Goal: Task Accomplishment & Management: Use online tool/utility

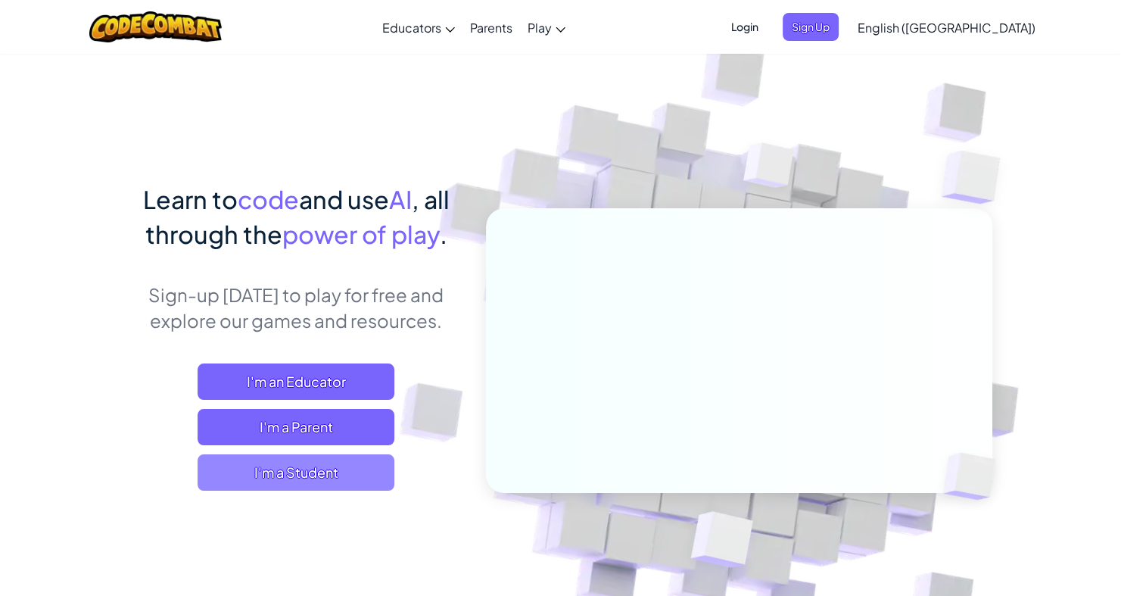
click at [310, 478] on span "I'm a Student" at bounding box center [296, 472] width 197 height 36
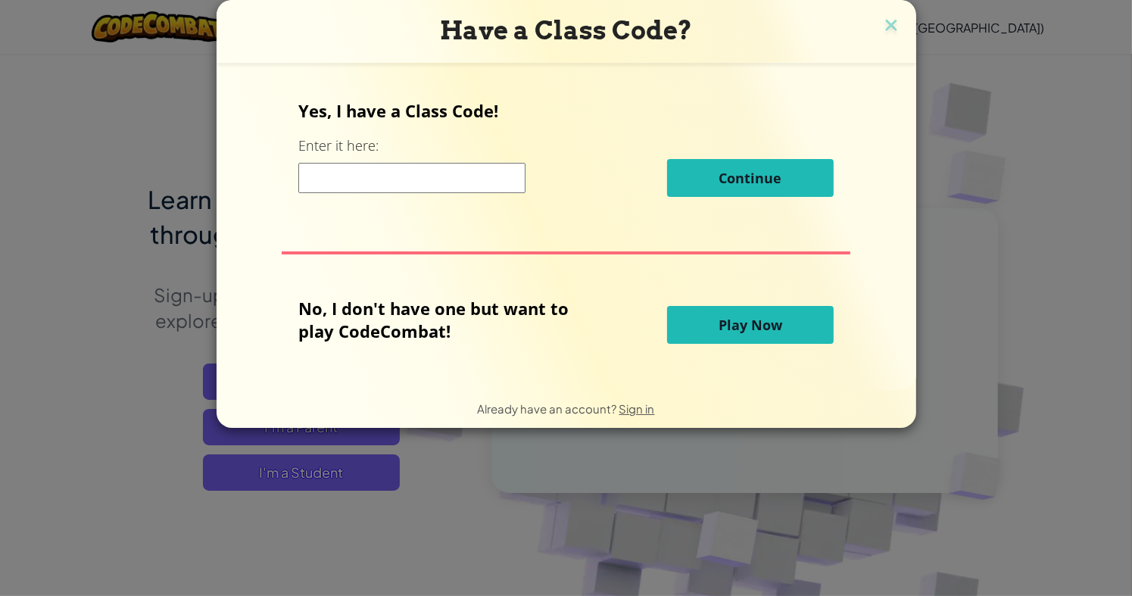
click at [440, 166] on input at bounding box center [411, 178] width 227 height 30
click at [938, 259] on div "Have a Class Code? Yes, I have a Class Code! Enter it here: Continue No, I don'…" at bounding box center [566, 298] width 1132 height 596
click at [808, 337] on button "Play Now" at bounding box center [750, 325] width 167 height 38
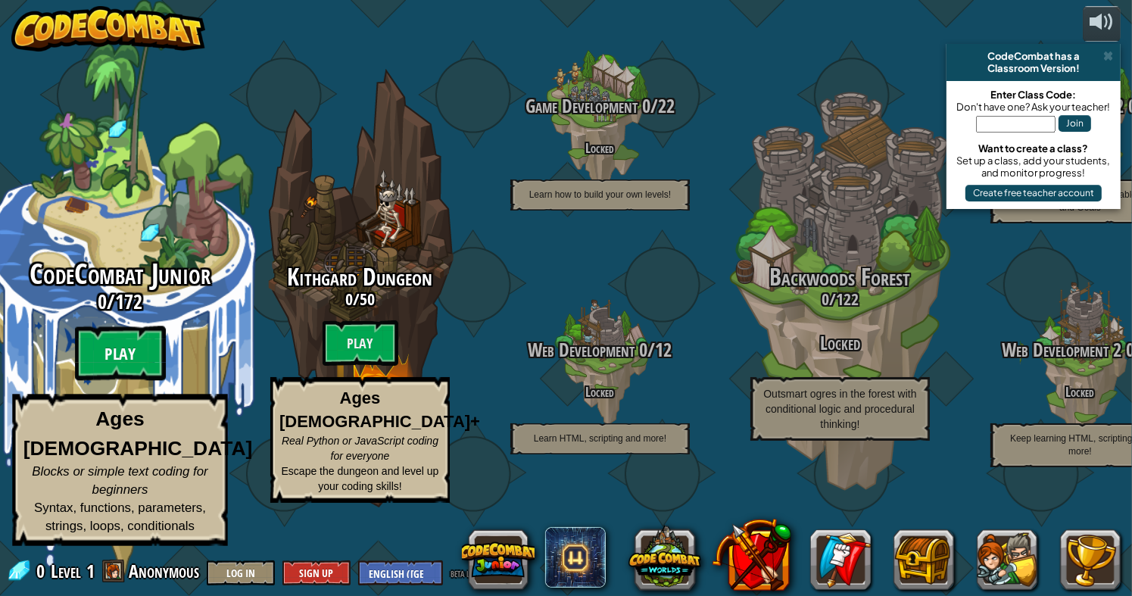
click at [142, 364] on btn "Play" at bounding box center [120, 353] width 91 height 55
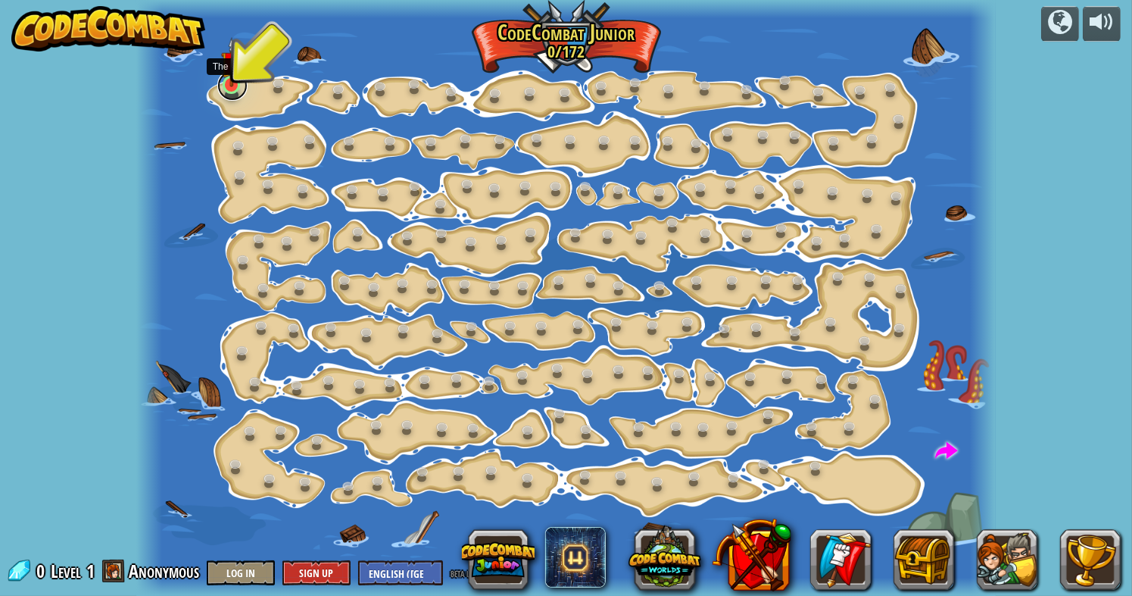
click at [237, 93] on link at bounding box center [232, 85] width 30 height 30
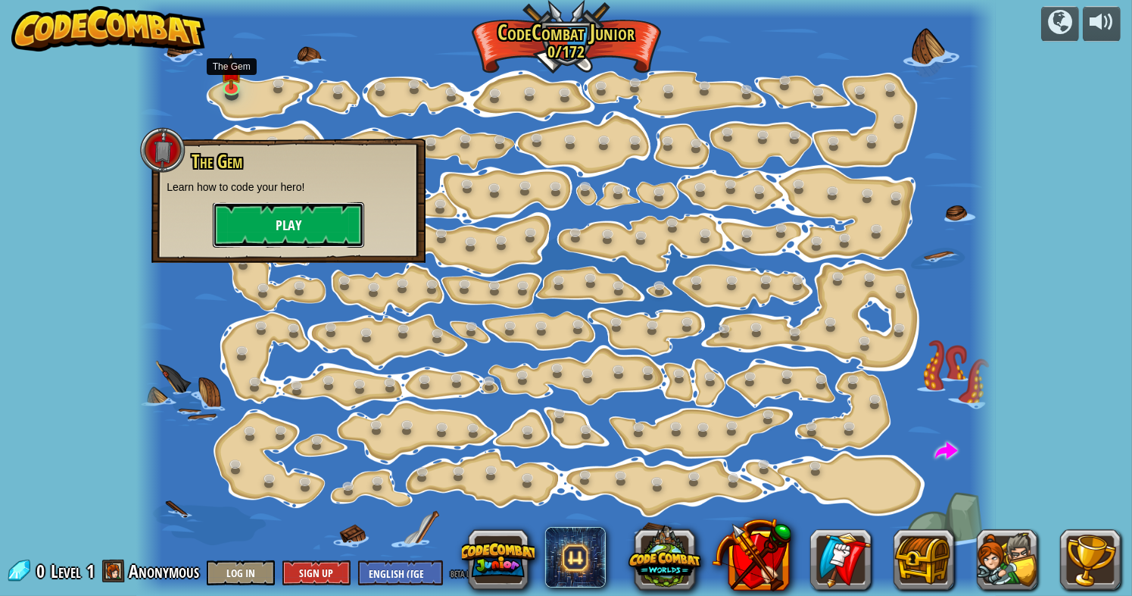
click at [260, 226] on button "Play" at bounding box center [288, 224] width 151 height 45
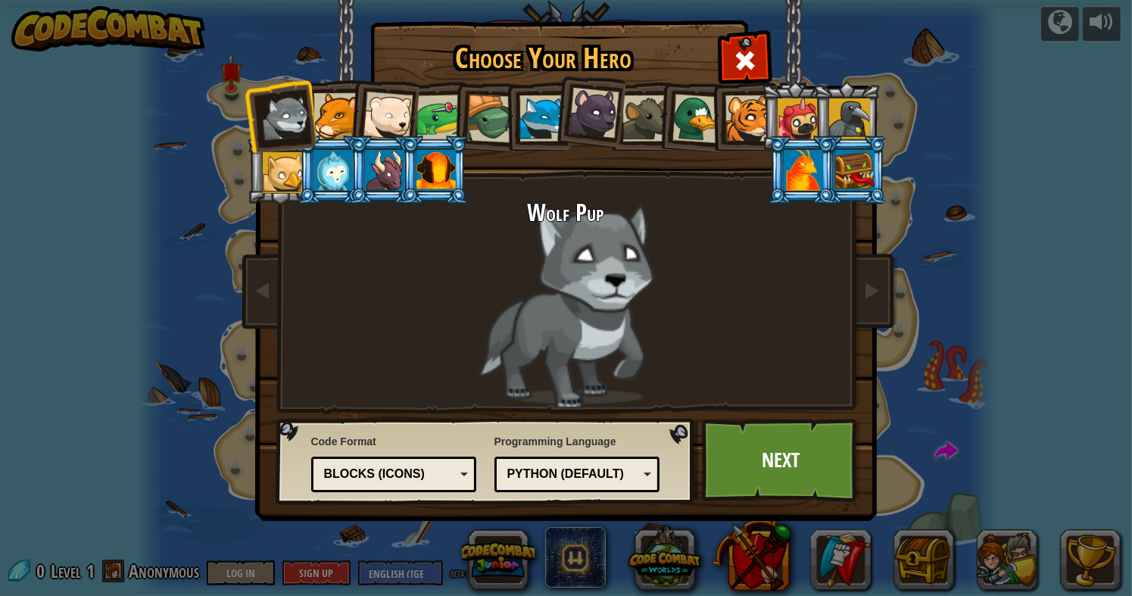
click at [570, 118] on div at bounding box center [593, 113] width 51 height 51
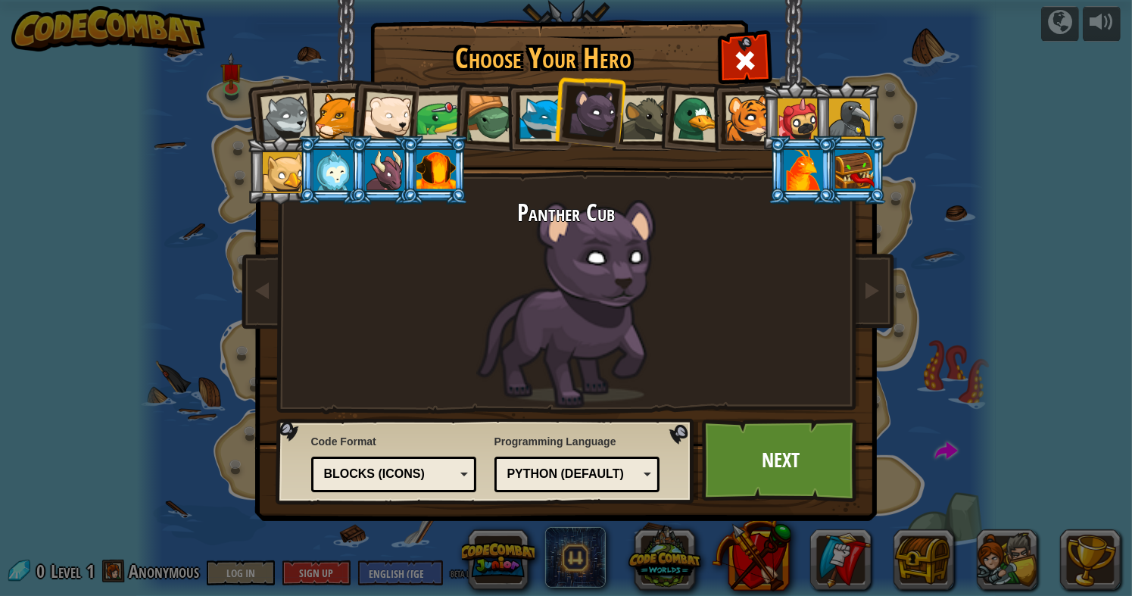
click at [466, 163] on li at bounding box center [434, 170] width 68 height 69
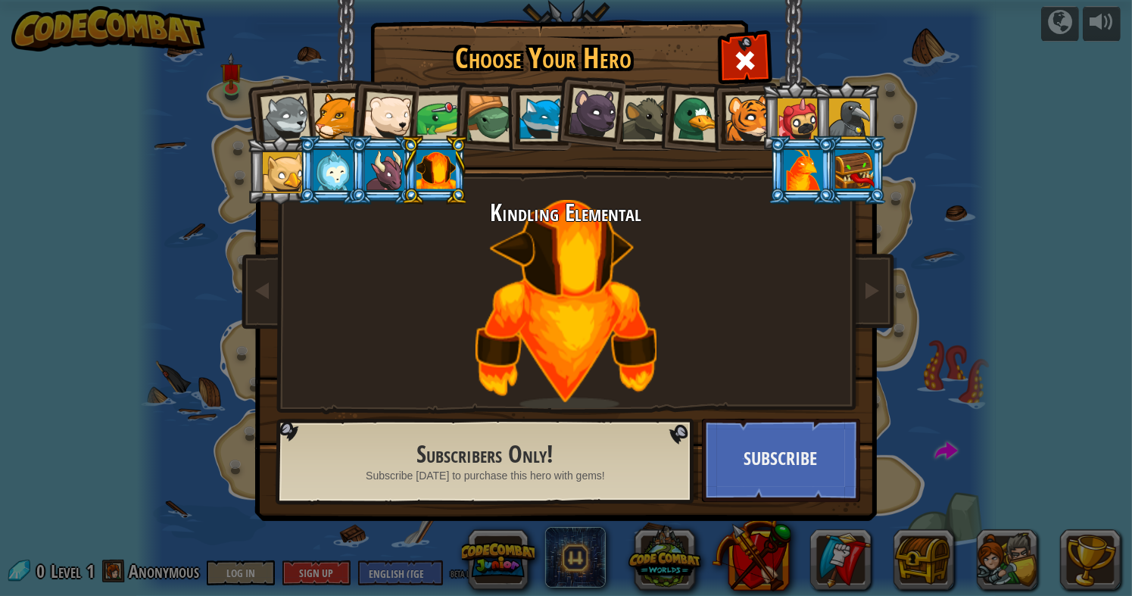
click at [375, 173] on div at bounding box center [384, 170] width 39 height 41
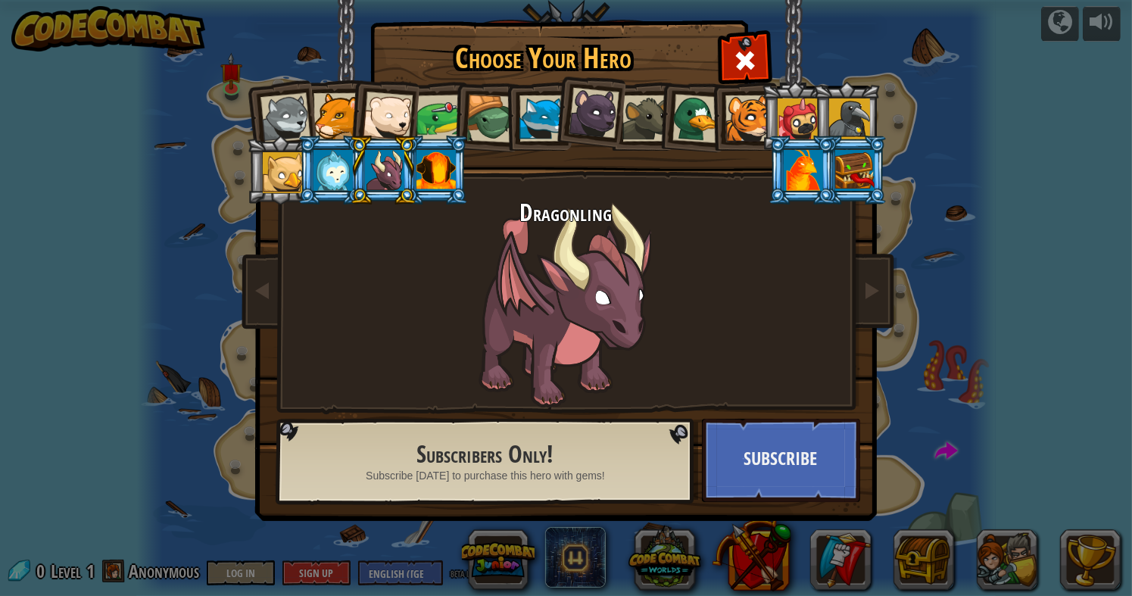
click at [743, 100] on div at bounding box center [748, 118] width 46 height 46
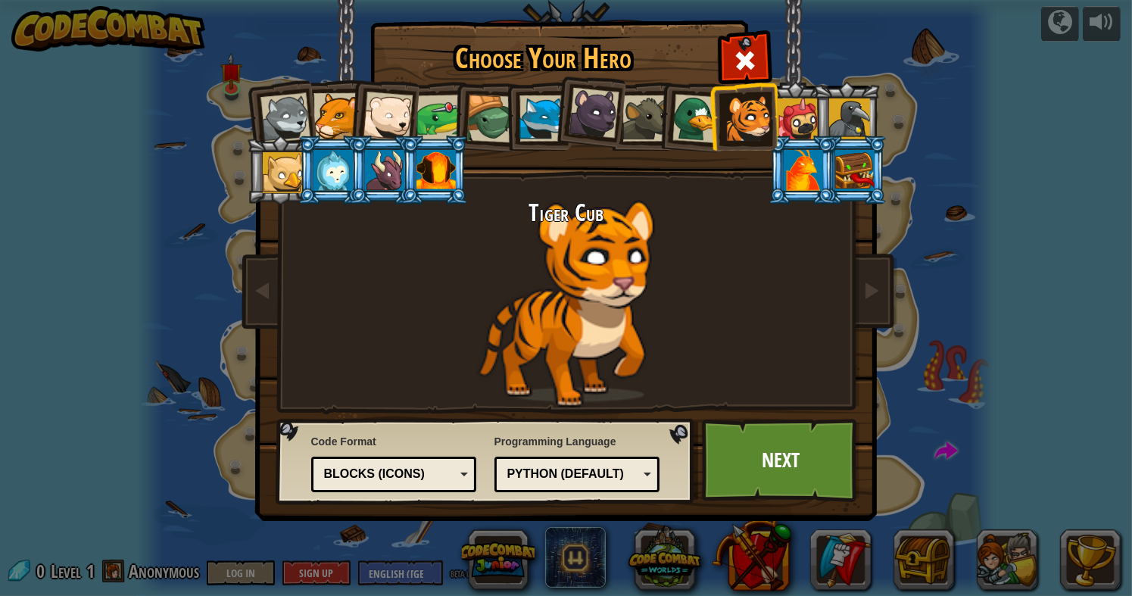
click at [668, 109] on li at bounding box center [691, 115] width 73 height 73
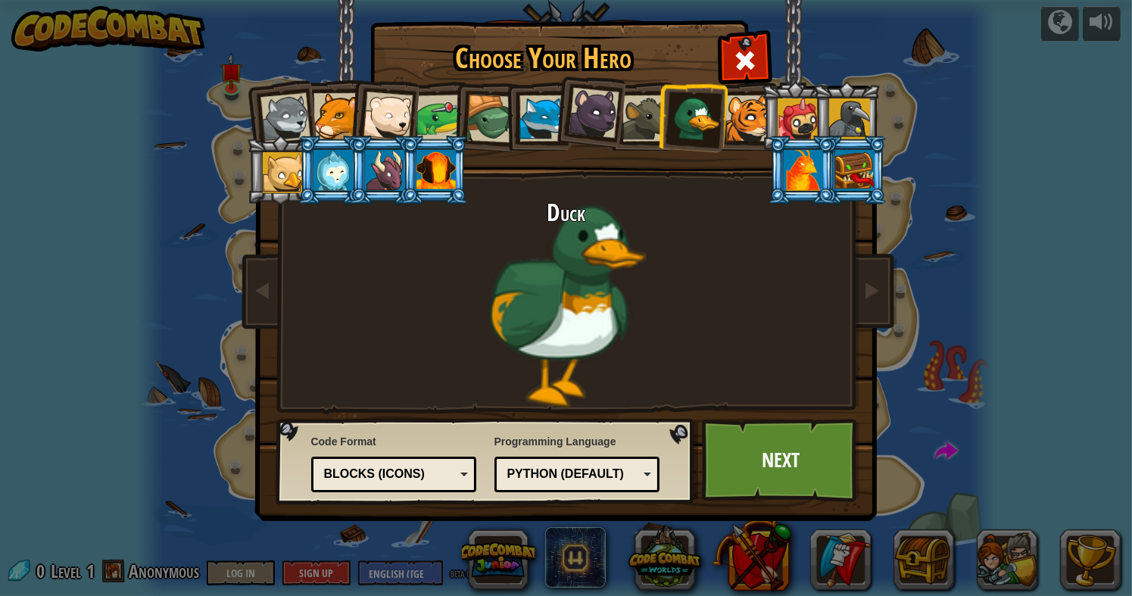
click at [595, 109] on div at bounding box center [593, 113] width 51 height 51
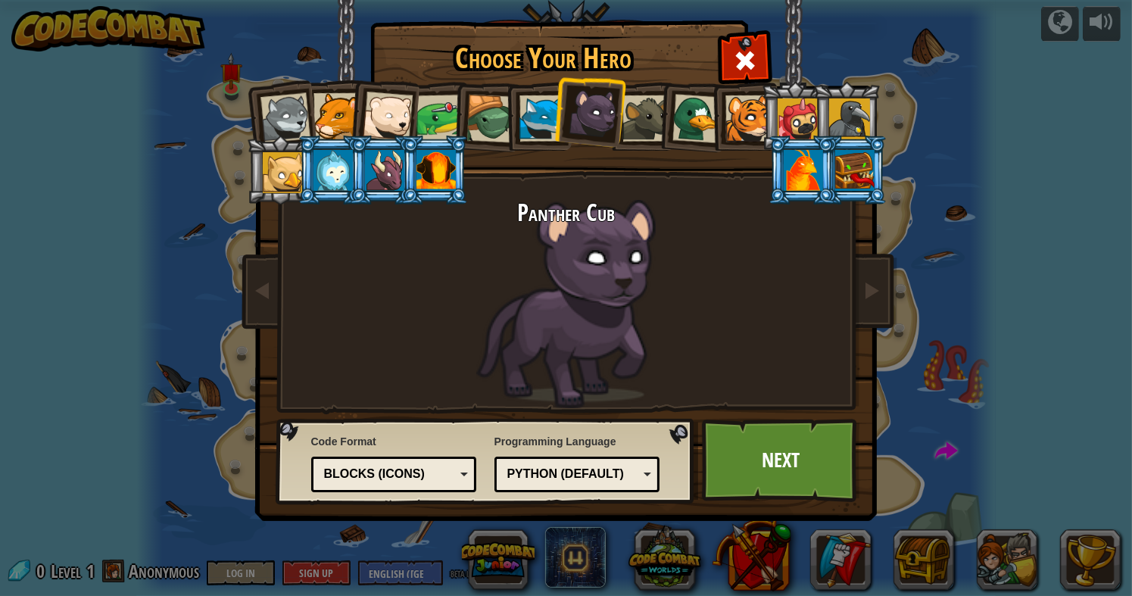
click at [645, 124] on div at bounding box center [645, 118] width 46 height 46
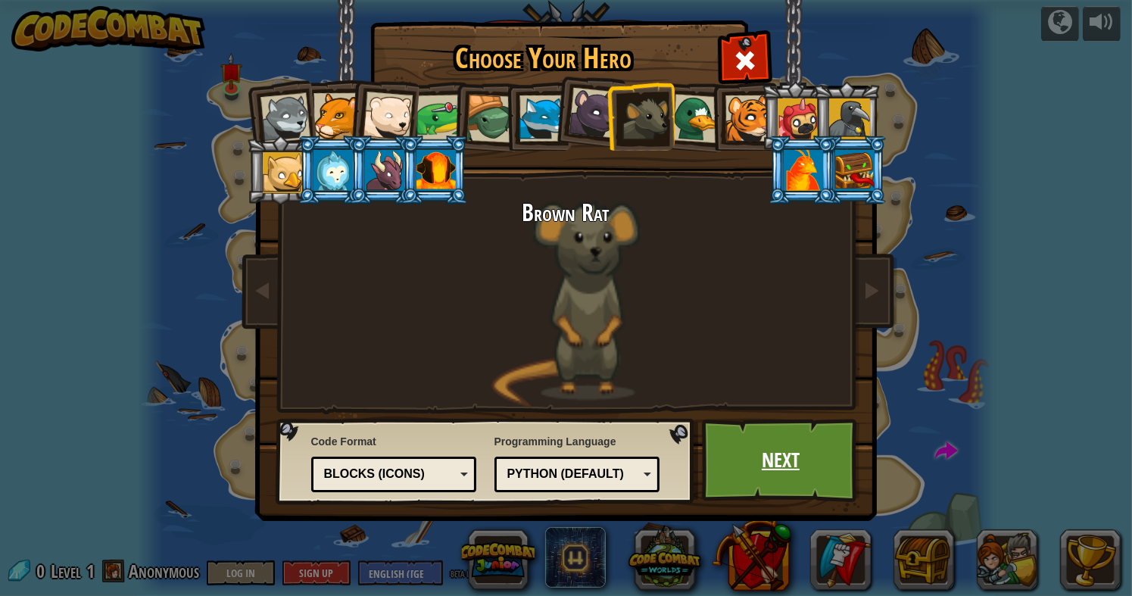
click at [755, 451] on link "Next" at bounding box center [781, 460] width 158 height 83
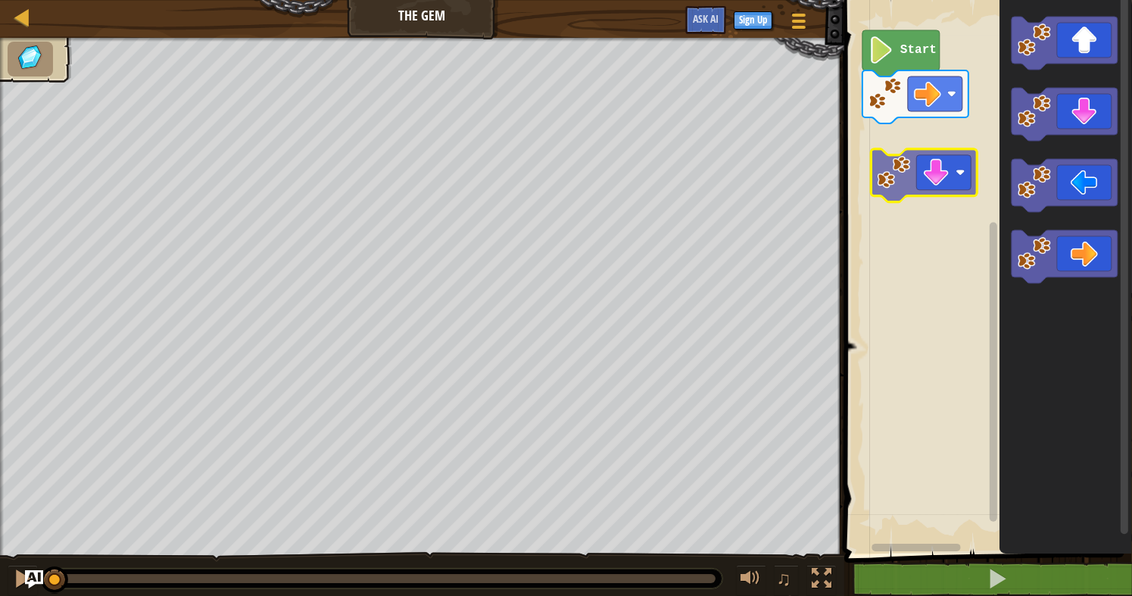
click at [927, 172] on div "Start" at bounding box center [986, 272] width 292 height 561
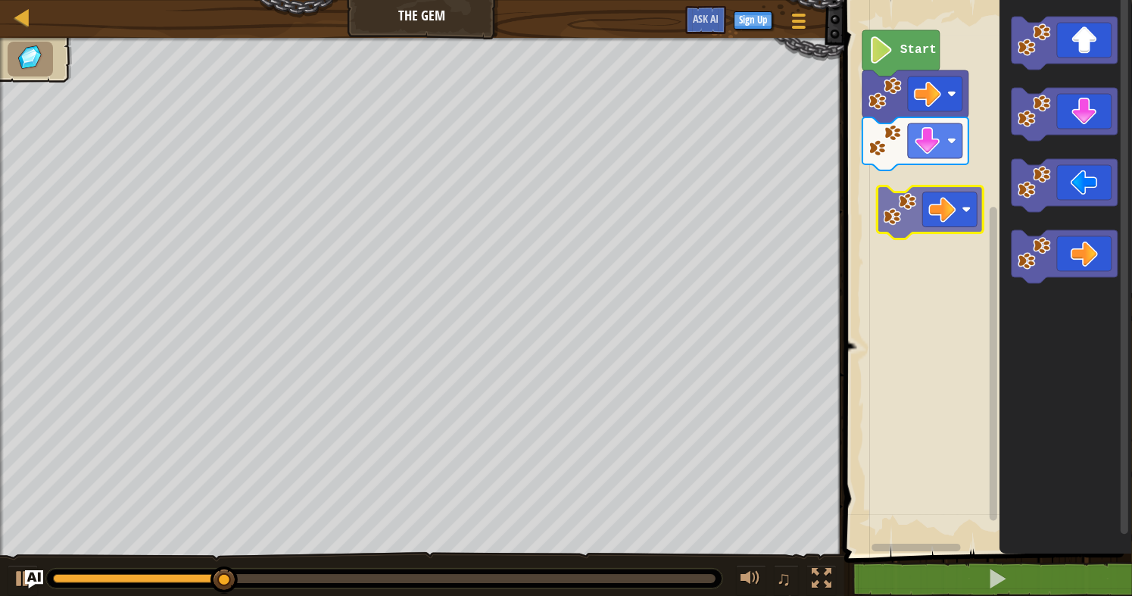
click at [924, 189] on div "Start" at bounding box center [986, 272] width 292 height 561
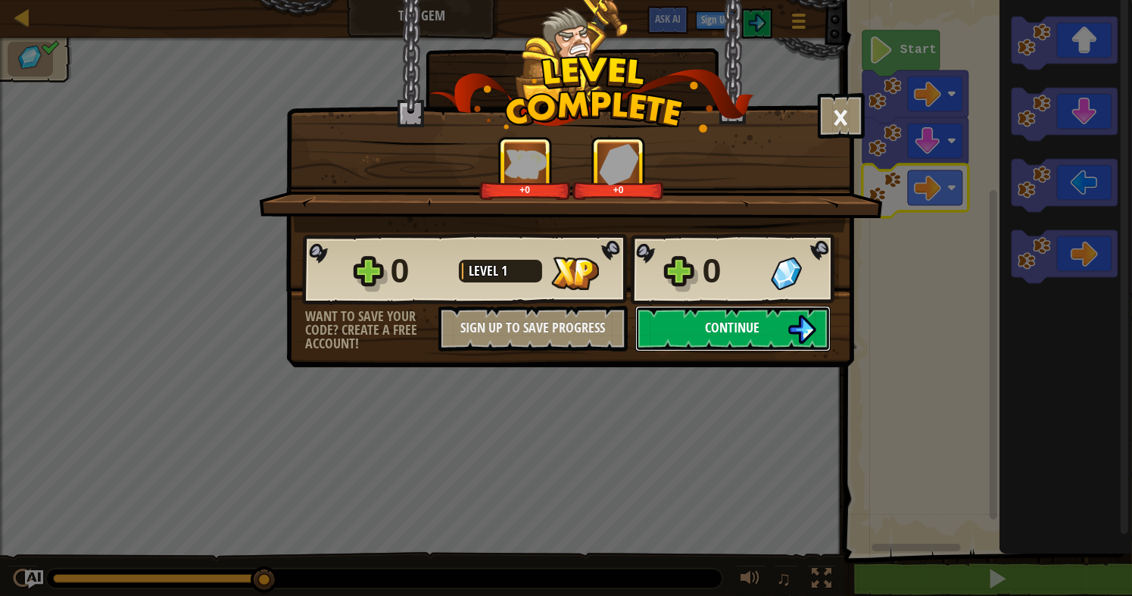
click at [703, 336] on button "Continue" at bounding box center [732, 328] width 195 height 45
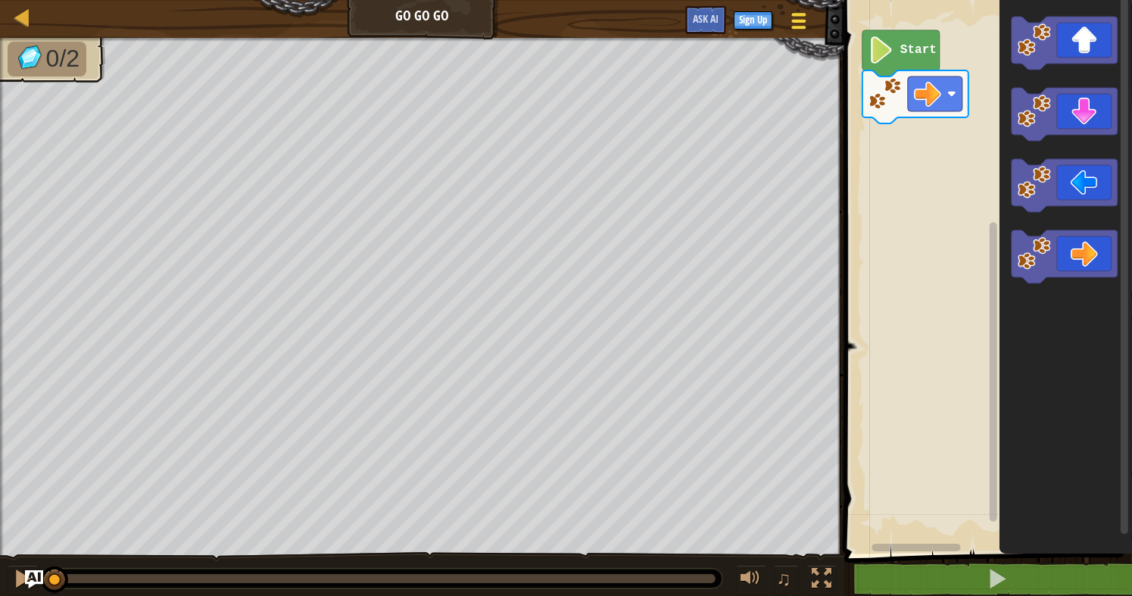
click at [799, 15] on span at bounding box center [799, 14] width 14 height 3
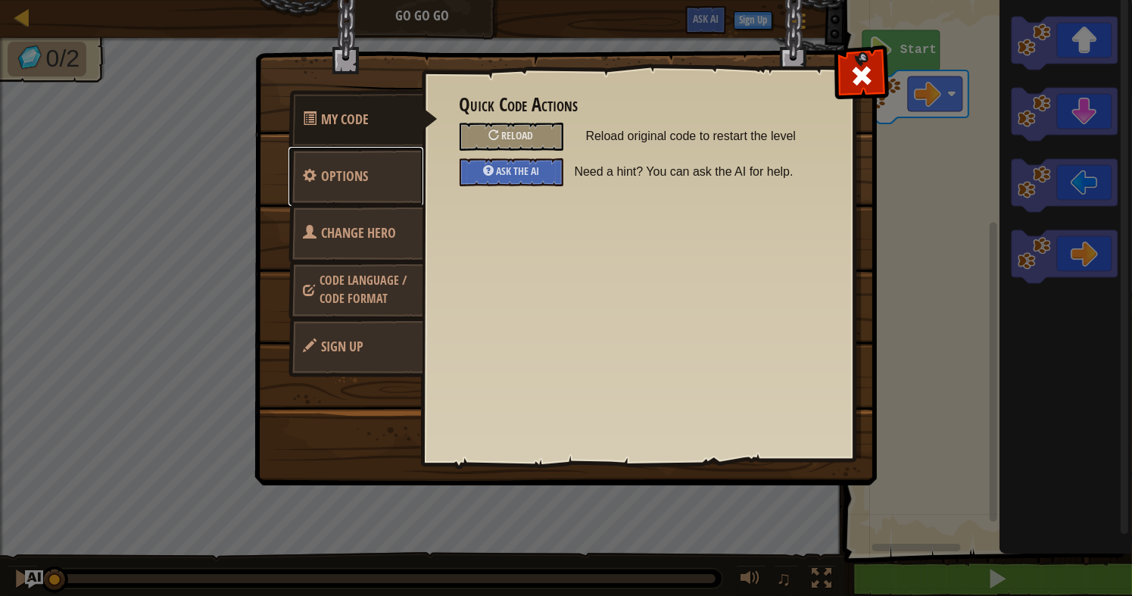
click at [347, 176] on span "Options" at bounding box center [345, 176] width 47 height 19
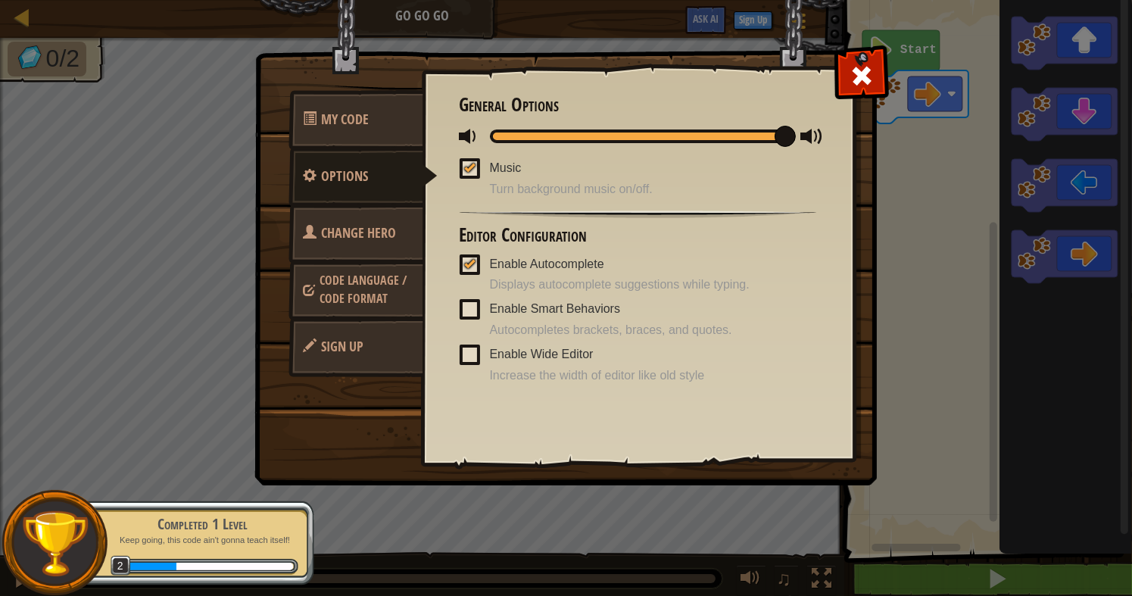
click at [136, 194] on div "My Code Options Change Hero Code Language / Code Format Sign Up Quick Code Acti…" at bounding box center [566, 298] width 1132 height 596
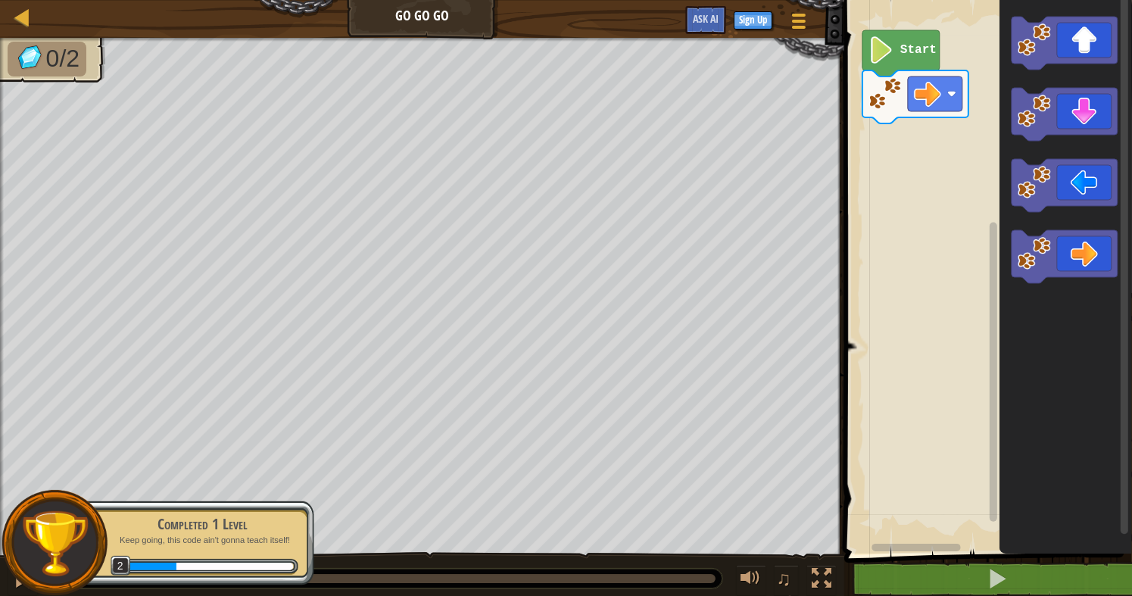
click at [608, 329] on div "Map Go Go Go Game Menu Sign Up Ask AI 1 ההההההההההההההההההההההההההההההההההההההה…" at bounding box center [566, 298] width 1132 height 596
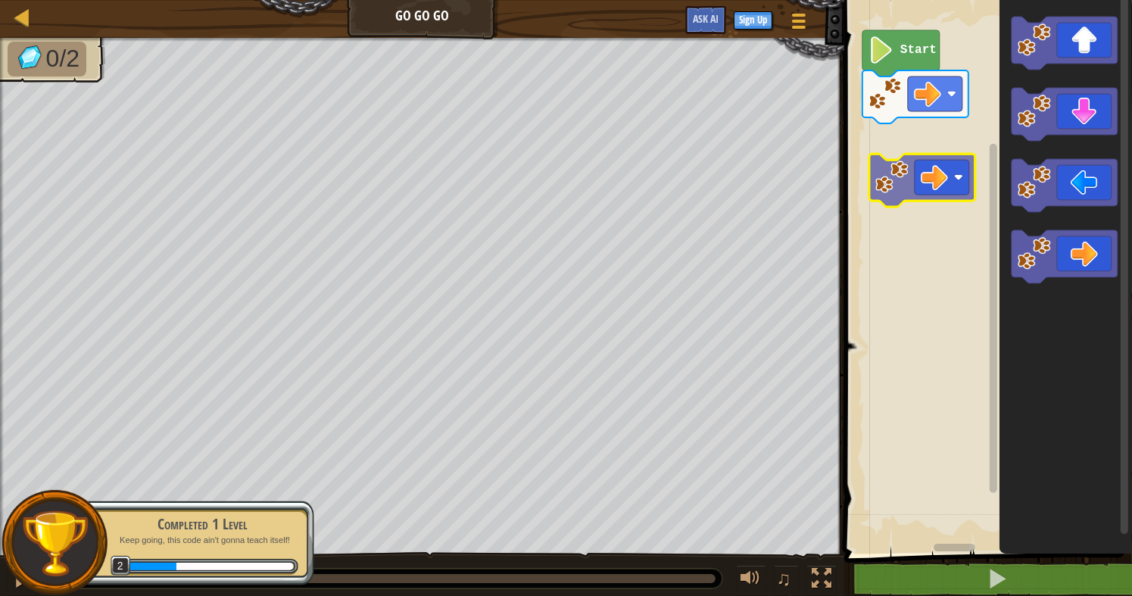
click at [852, 178] on div "Start" at bounding box center [986, 272] width 292 height 561
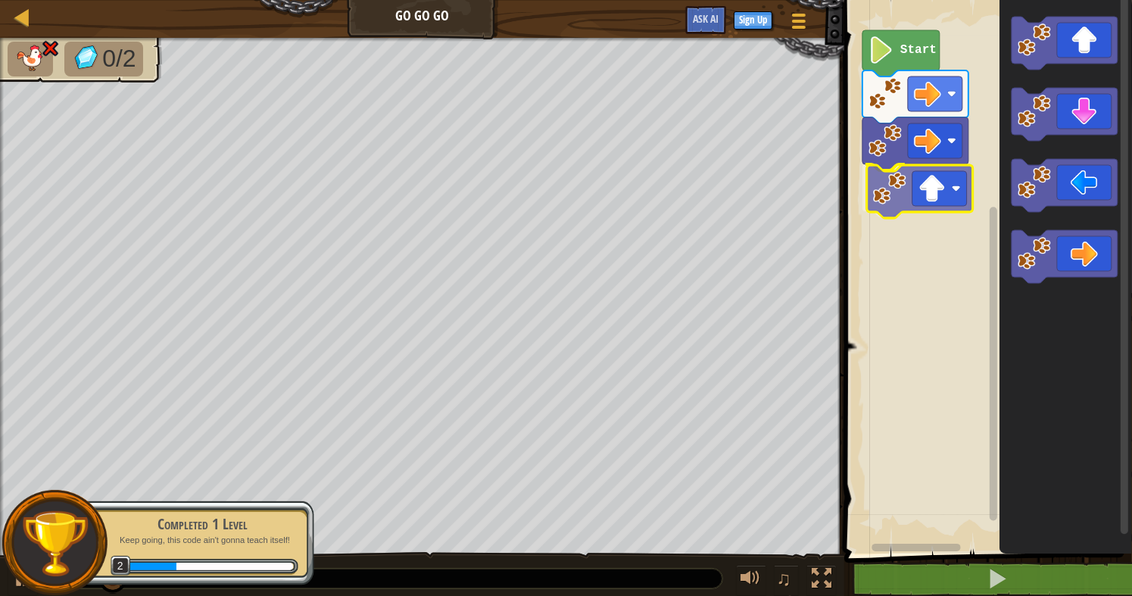
click at [936, 205] on div "Start" at bounding box center [986, 272] width 292 height 561
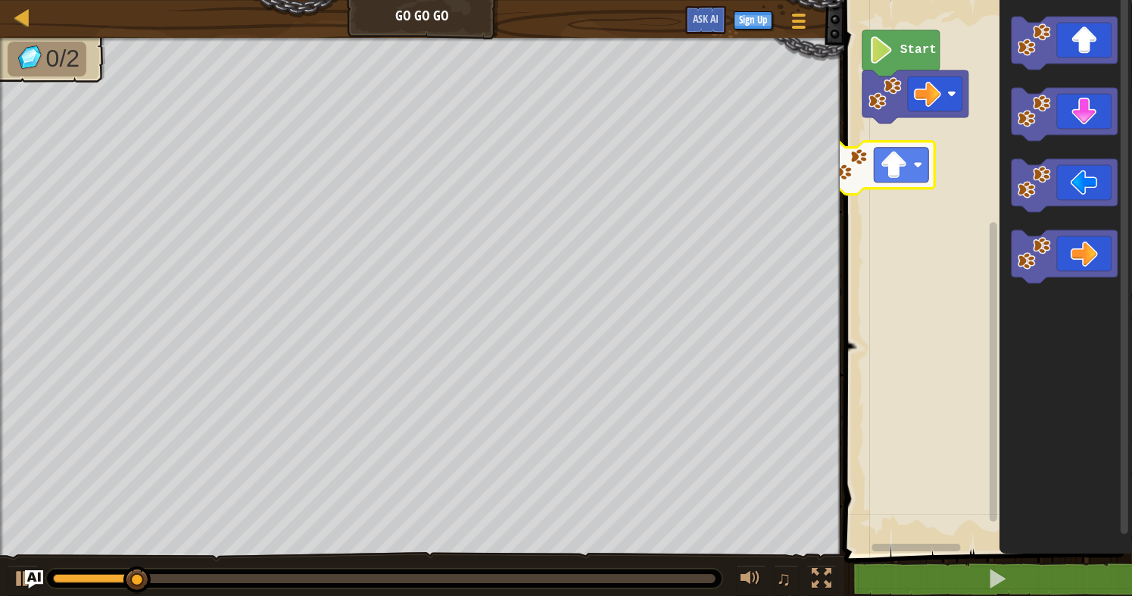
click at [911, 160] on div "Start" at bounding box center [986, 272] width 292 height 561
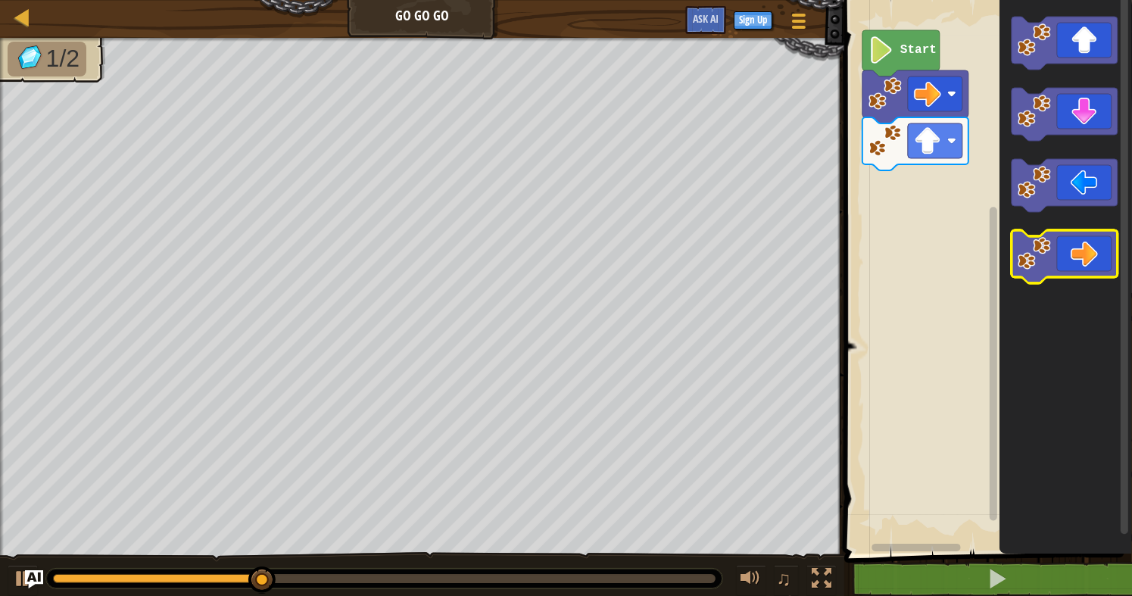
click at [880, 209] on div "Start" at bounding box center [986, 272] width 292 height 561
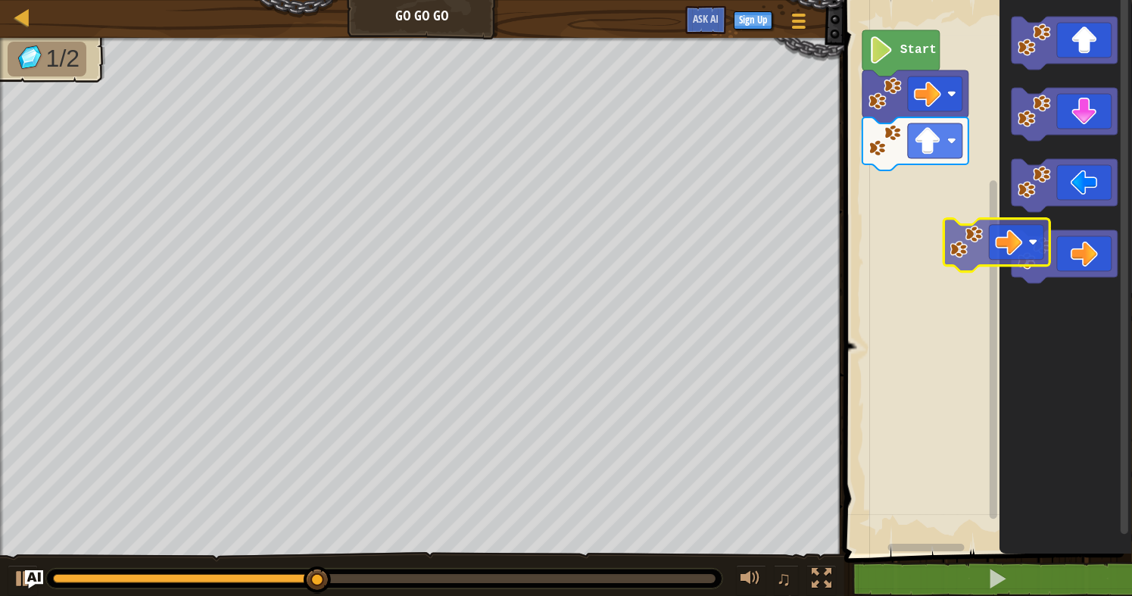
click at [936, 202] on div "Start" at bounding box center [986, 272] width 292 height 561
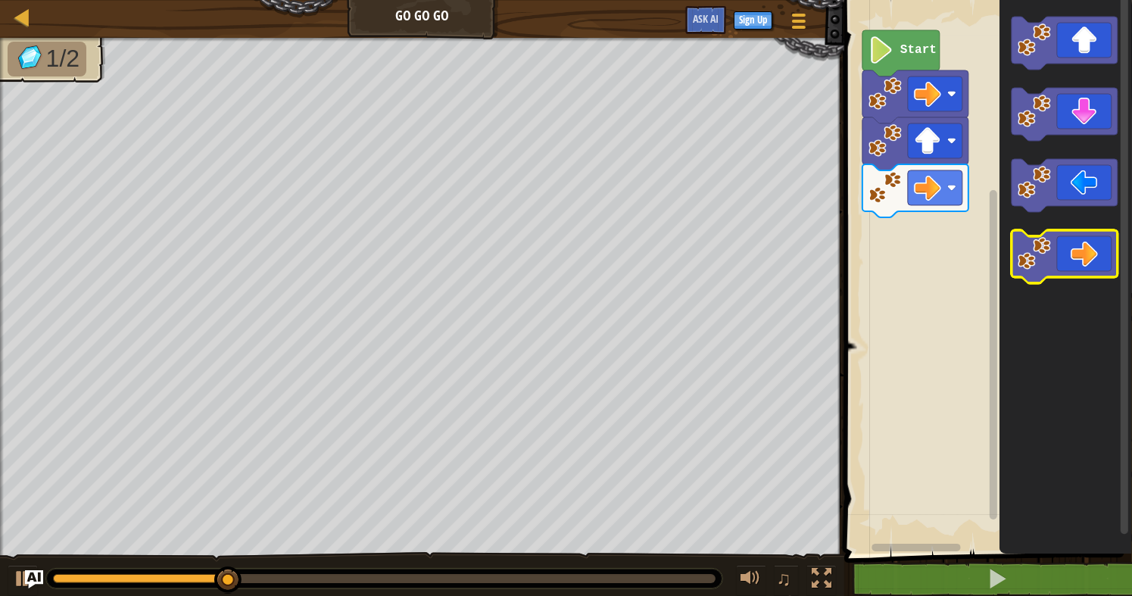
click at [923, 266] on div "Start" at bounding box center [986, 272] width 292 height 561
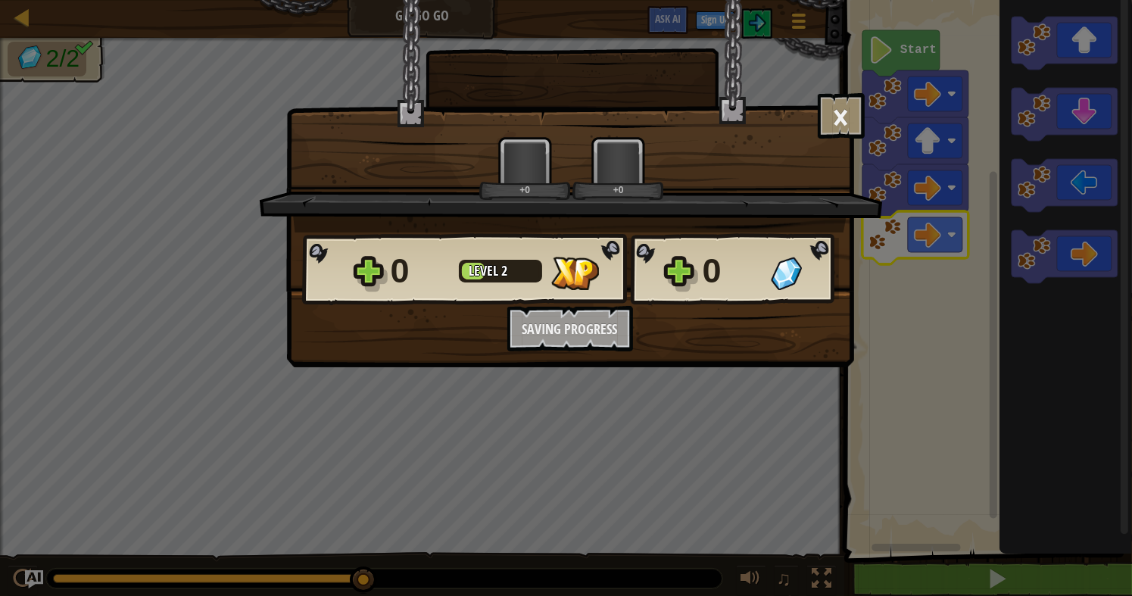
click at [715, 409] on div "× How fun was this level? +0 +0 Reticulating Splines... 0 Level 2 0 Want to sav…" at bounding box center [566, 298] width 1132 height 596
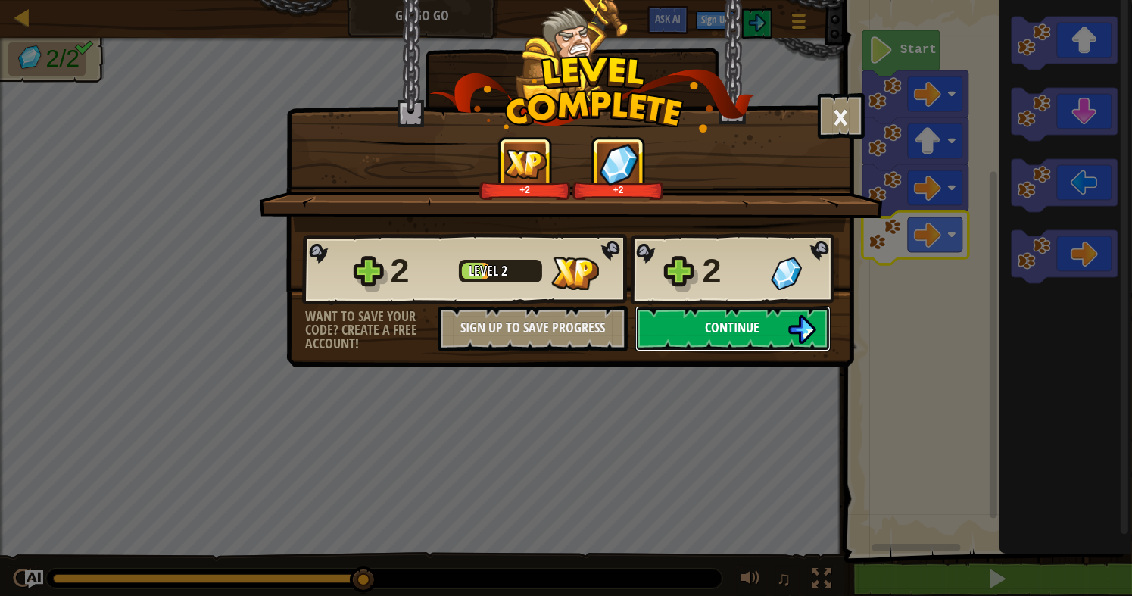
click at [729, 325] on span "Continue" at bounding box center [733, 327] width 55 height 19
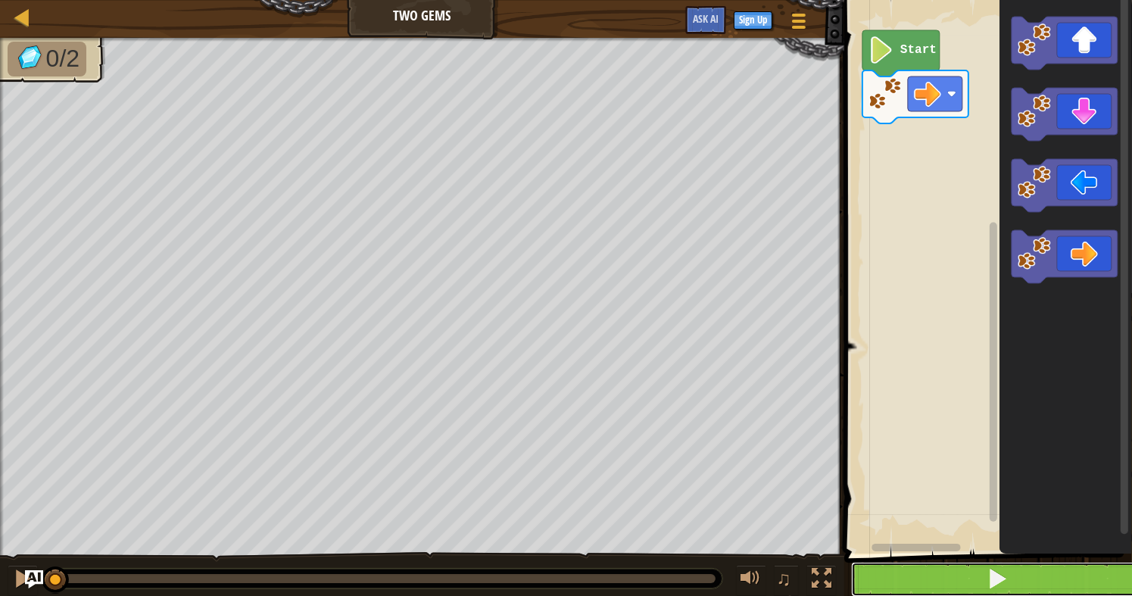
click at [954, 568] on button at bounding box center [997, 579] width 292 height 35
click at [899, 569] on button at bounding box center [997, 579] width 292 height 35
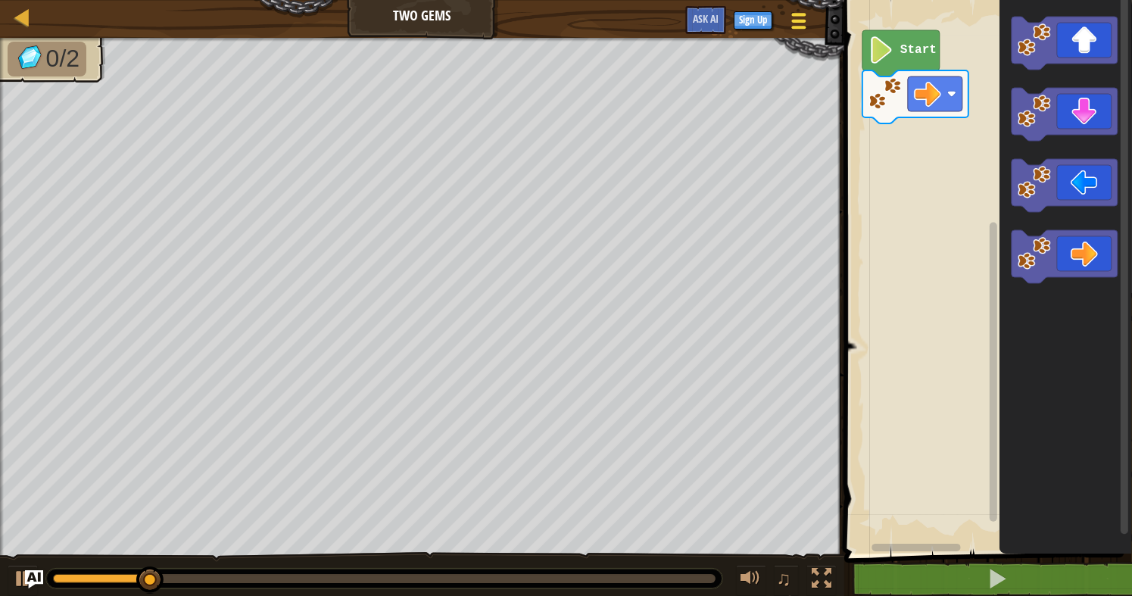
click at [796, 24] on div at bounding box center [798, 21] width 20 height 22
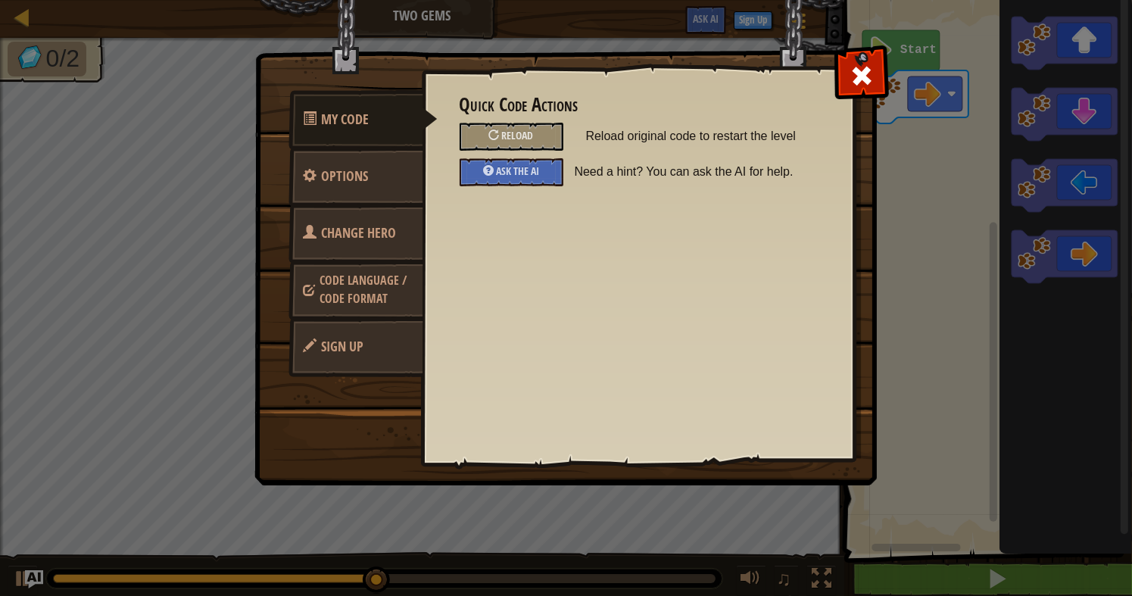
click at [360, 292] on span "Code Language / Code Format" at bounding box center [363, 289] width 87 height 35
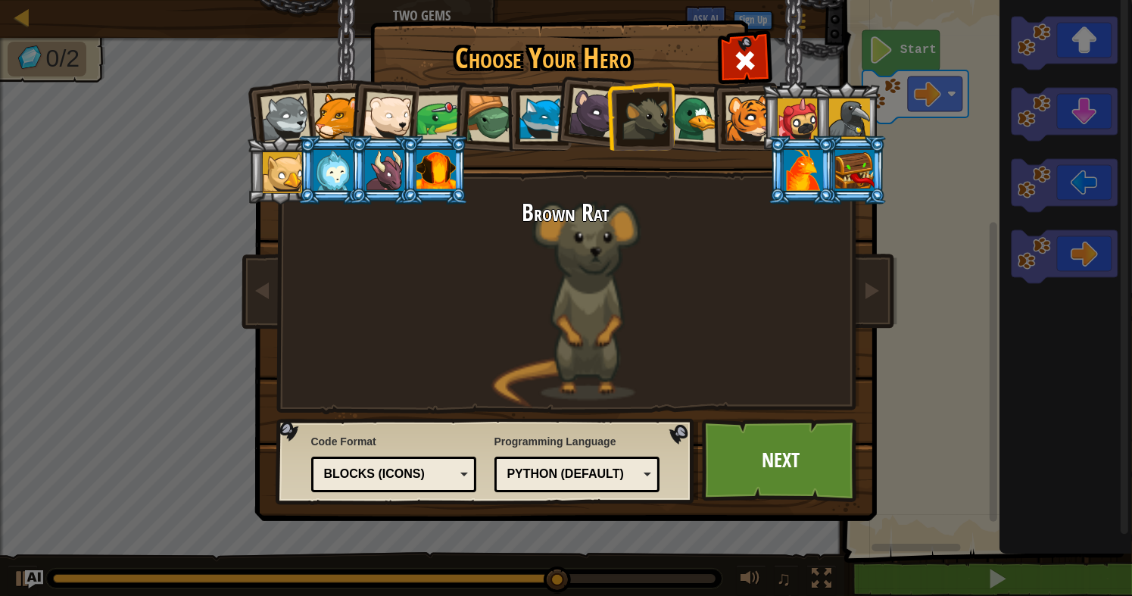
click at [590, 473] on div "Python (Default)" at bounding box center [572, 474] width 131 height 17
click at [614, 442] on div "Programming Language Python (Default) JavaScript Lua C++ Java (Experimental) Py…" at bounding box center [577, 463] width 166 height 66
click at [382, 466] on div "Blocks (Icons)" at bounding box center [389, 474] width 131 height 17
click at [437, 472] on div "Blocks and code" at bounding box center [389, 474] width 131 height 17
click at [759, 472] on link "Next" at bounding box center [781, 460] width 158 height 83
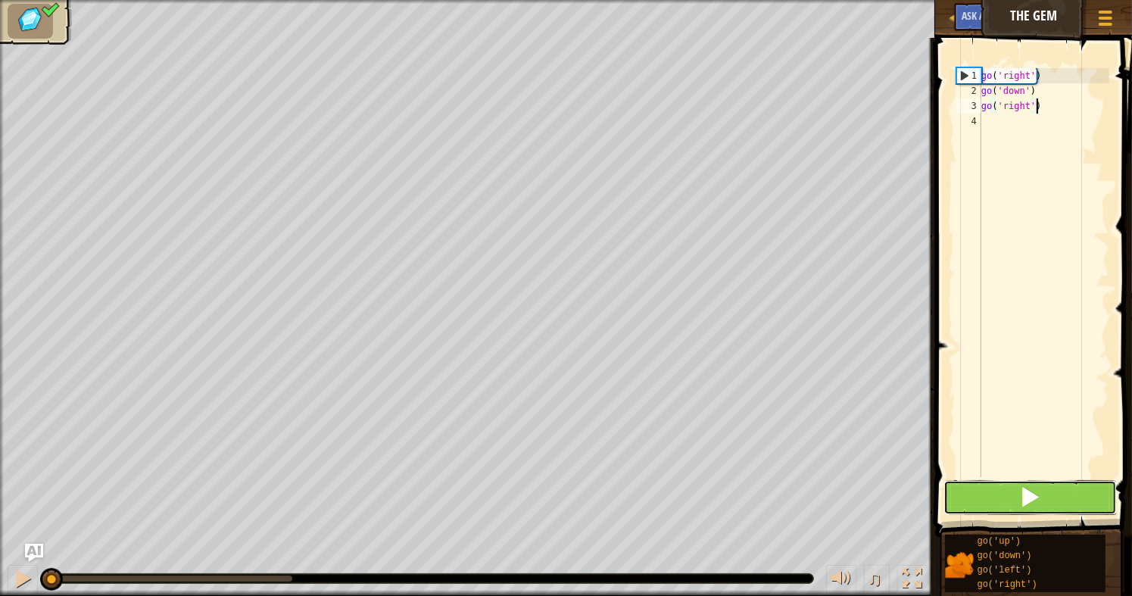
click at [999, 505] on button at bounding box center [1029, 497] width 173 height 35
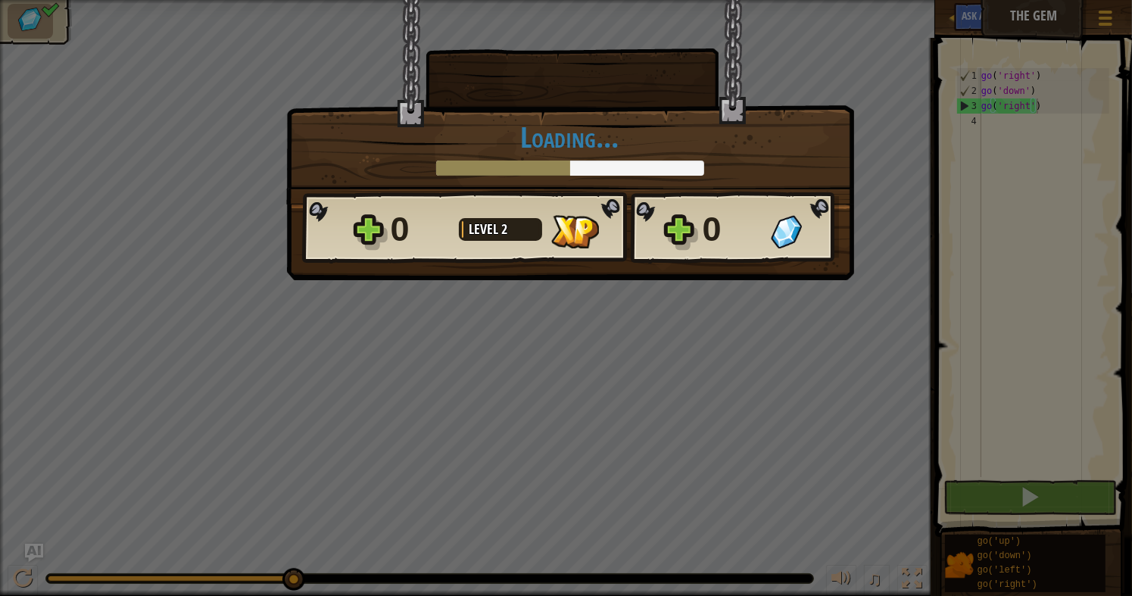
scroll to position [7, 3]
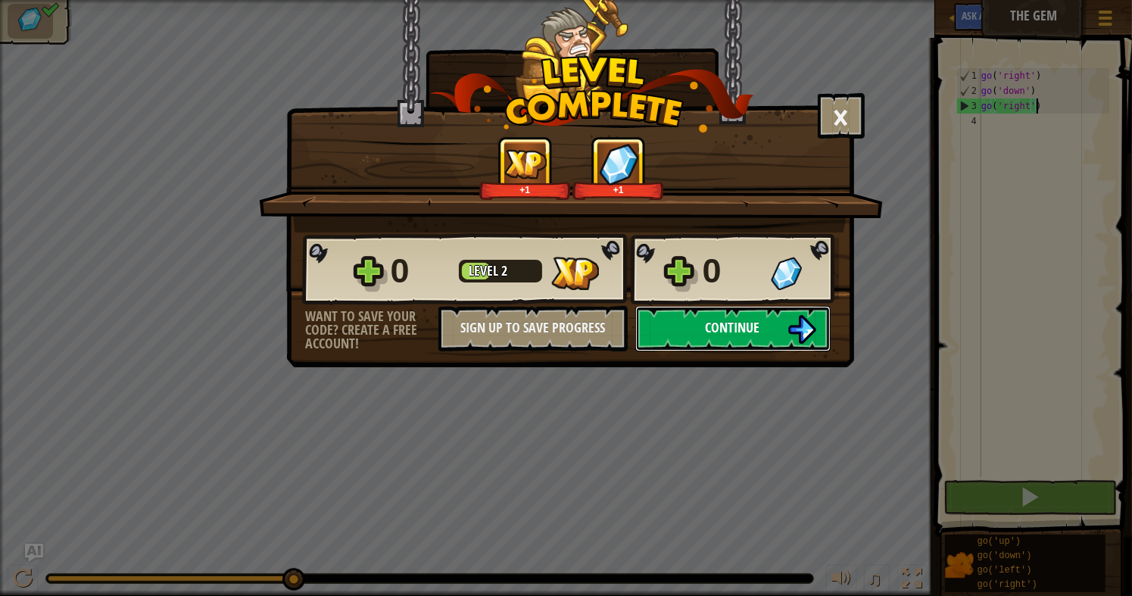
click at [728, 337] on button "Continue" at bounding box center [732, 328] width 195 height 45
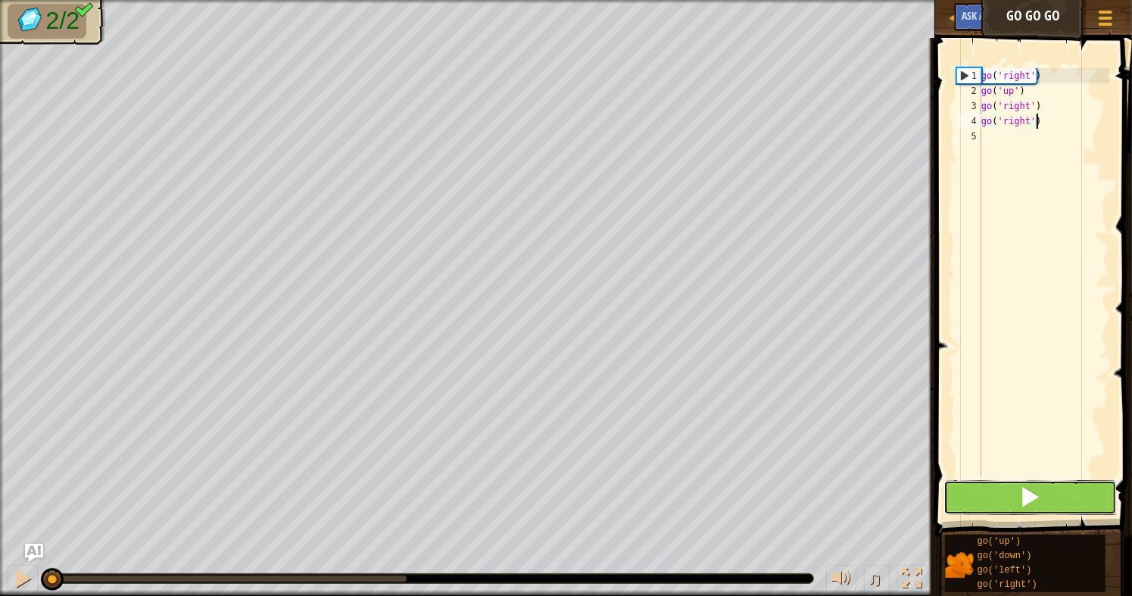
click at [1003, 488] on button at bounding box center [1029, 497] width 173 height 35
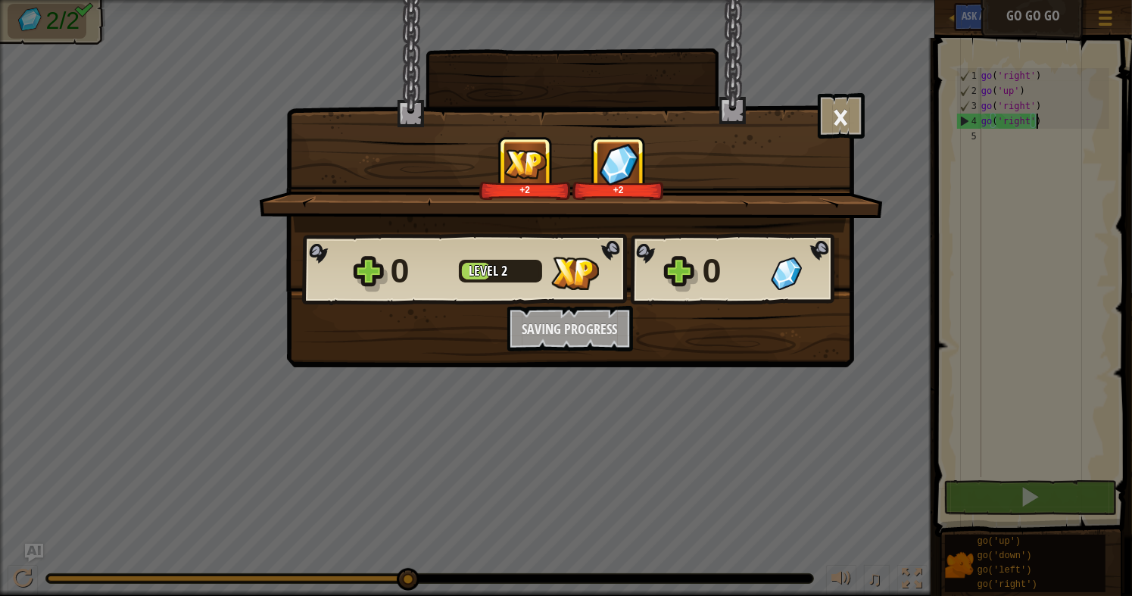
scroll to position [7, 3]
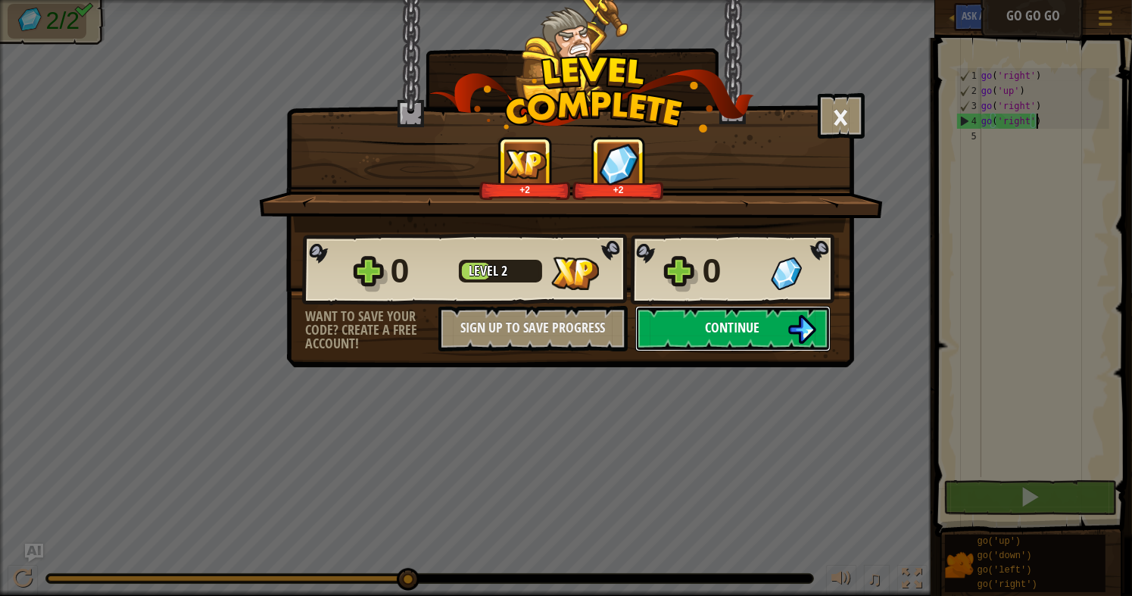
click at [681, 330] on button "Continue" at bounding box center [732, 328] width 195 height 45
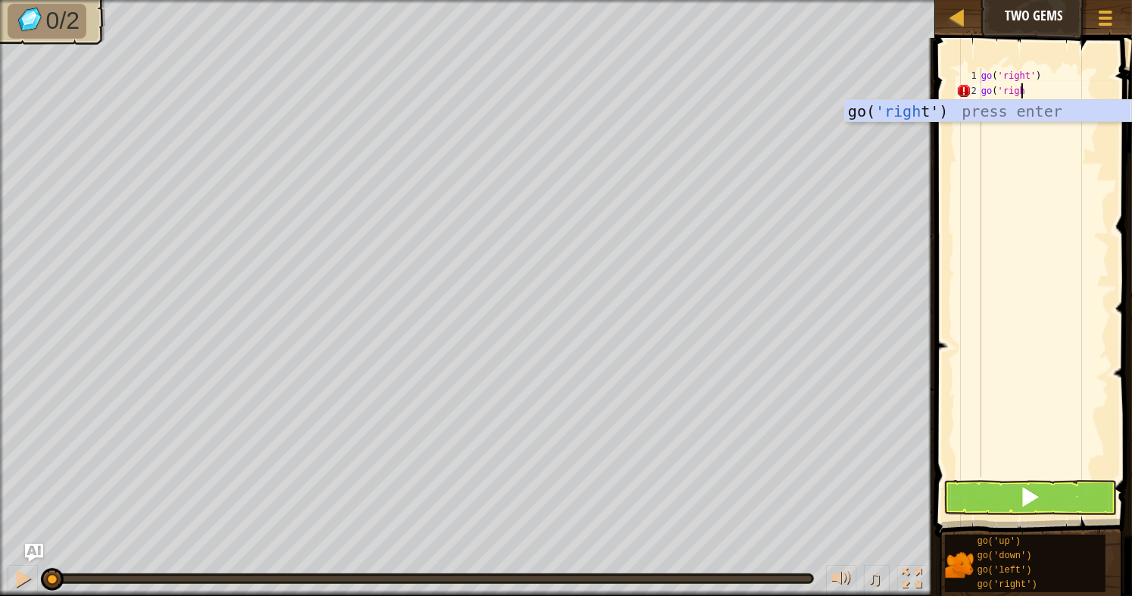
scroll to position [7, 2]
type textarea "go('right')"
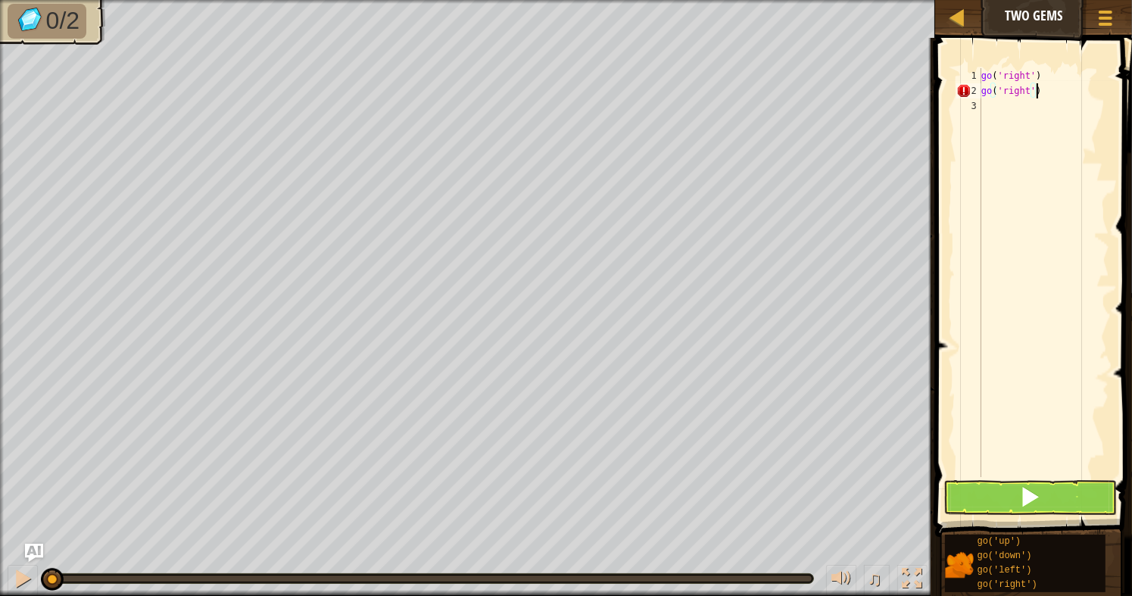
scroll to position [7, 0]
drag, startPoint x: 1042, startPoint y: 92, endPoint x: 979, endPoint y: 91, distance: 62.8
click at [979, 91] on div "1 2 3 4 go ( 'right' ) go ( 'right' ) ההההההההההההההההההההההההההההההההההההההההה…" at bounding box center [1031, 272] width 156 height 409
type textarea "go('right')"
click at [994, 105] on div "go ( 'right' ) go ( 'right' )" at bounding box center [1043, 287] width 131 height 439
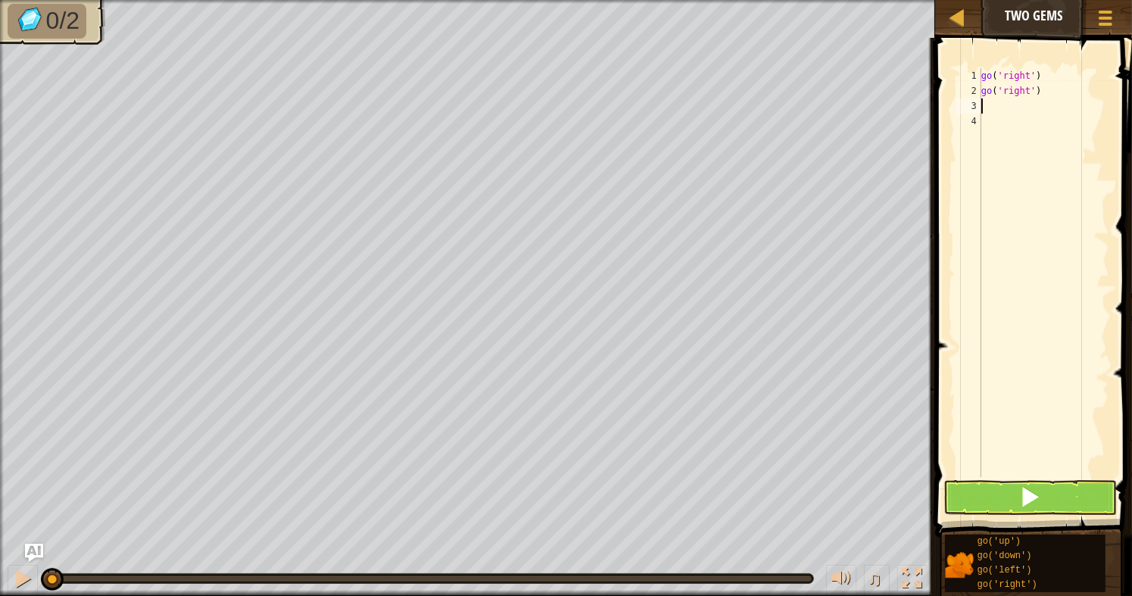
type textarea "go('right')"
click at [985, 126] on div "go ( 'right' ) go ( 'right' ) go ( 'right' )" at bounding box center [1043, 287] width 131 height 439
type textarea "go"
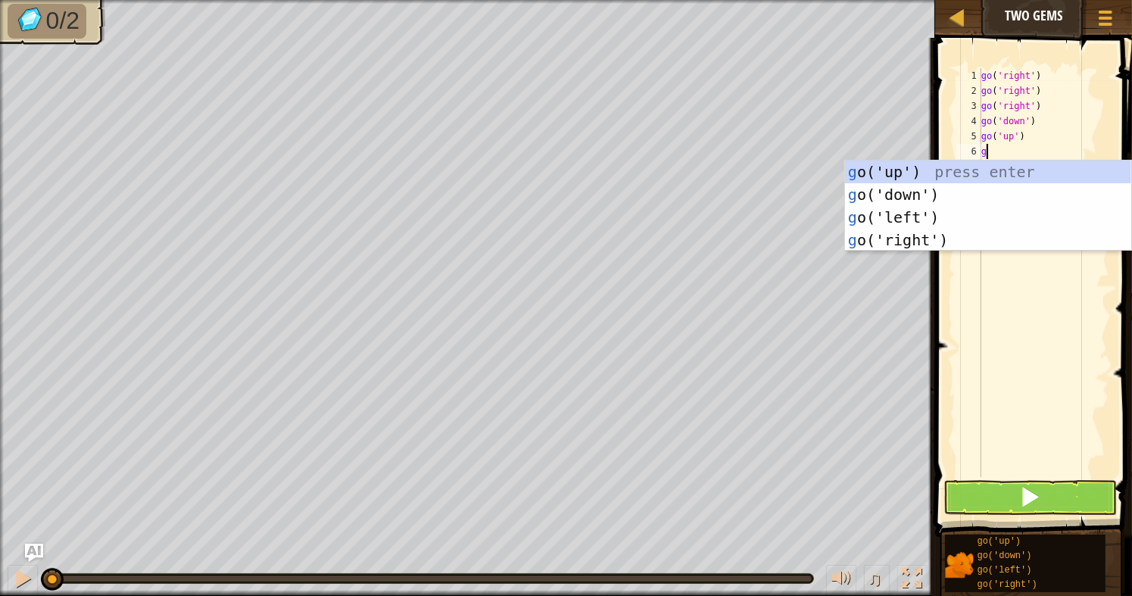
type textarea "go"
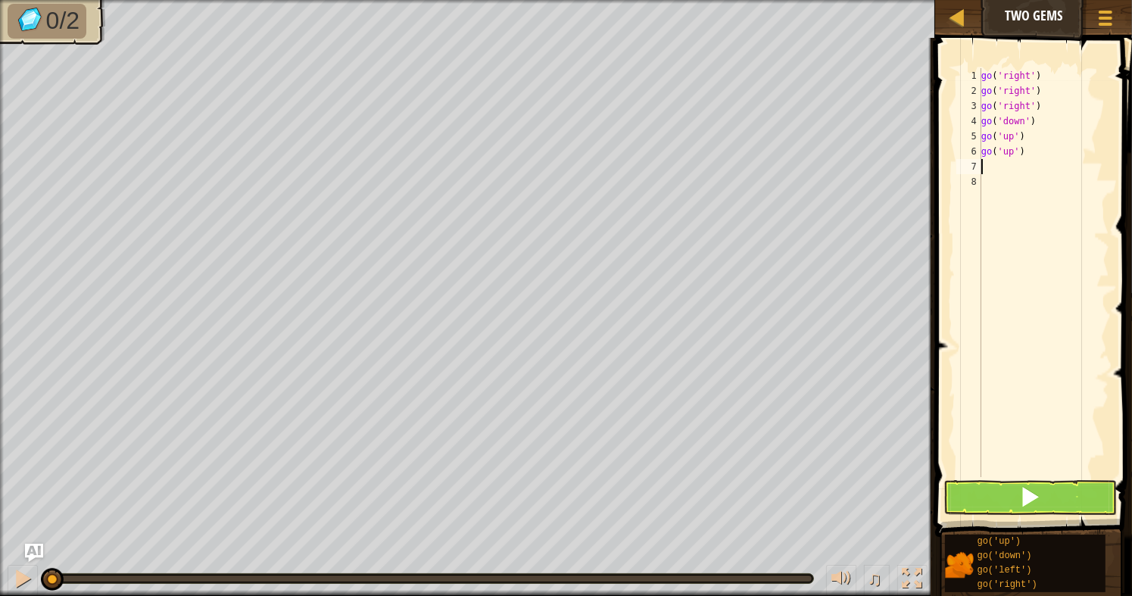
type textarea "go('up')"
click at [1043, 491] on button at bounding box center [1029, 497] width 173 height 35
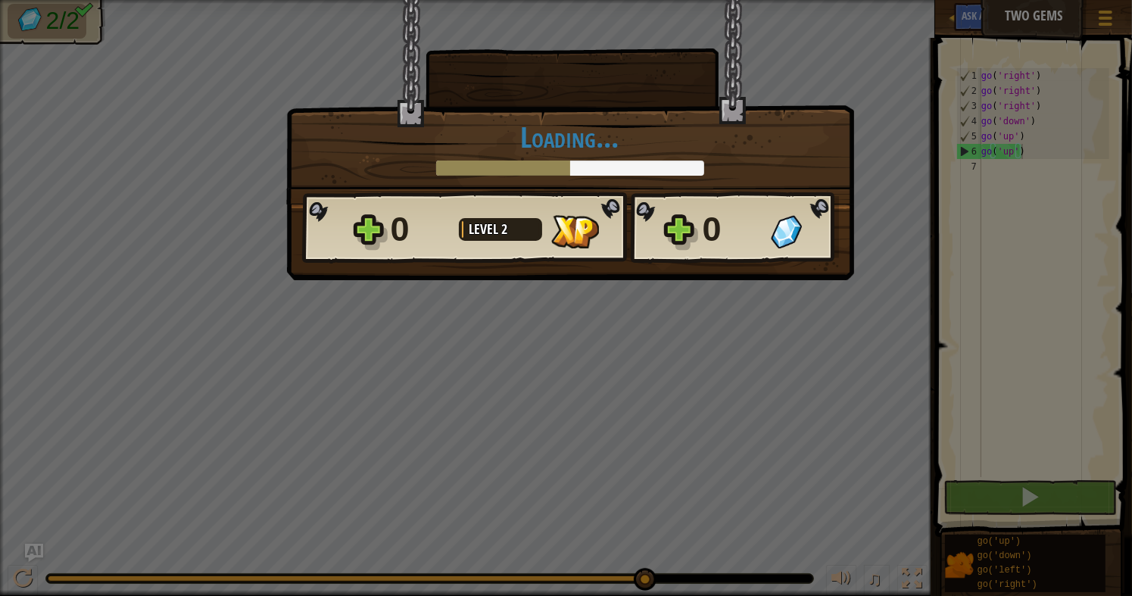
scroll to position [7, 2]
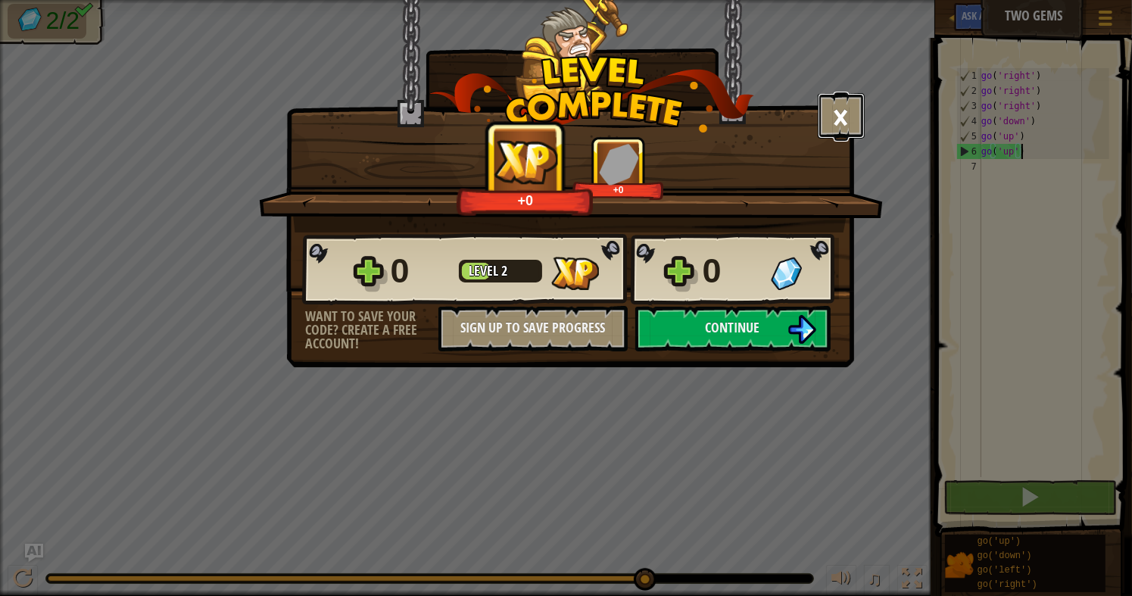
click at [833, 106] on button "×" at bounding box center [841, 115] width 47 height 45
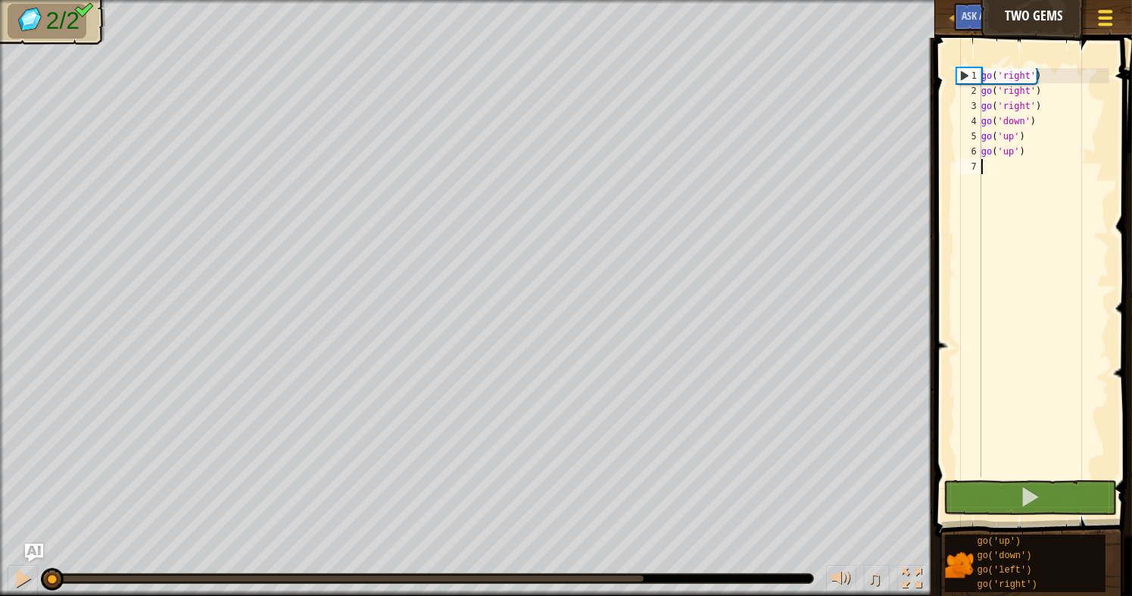
click at [1106, 11] on span at bounding box center [1105, 11] width 14 height 3
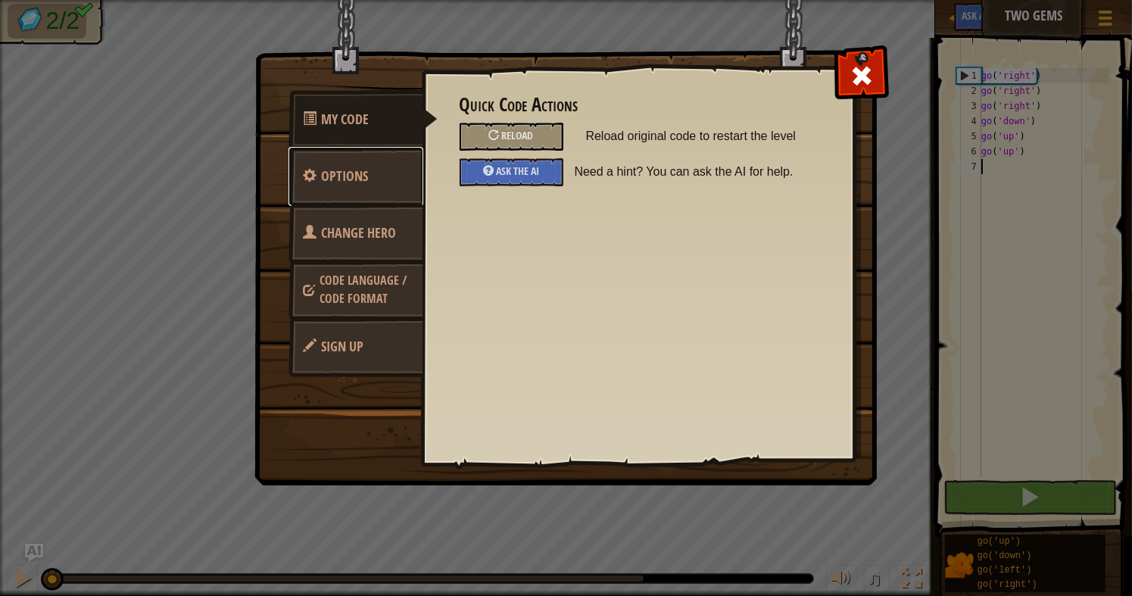
click at [382, 181] on link "Options" at bounding box center [355, 176] width 135 height 59
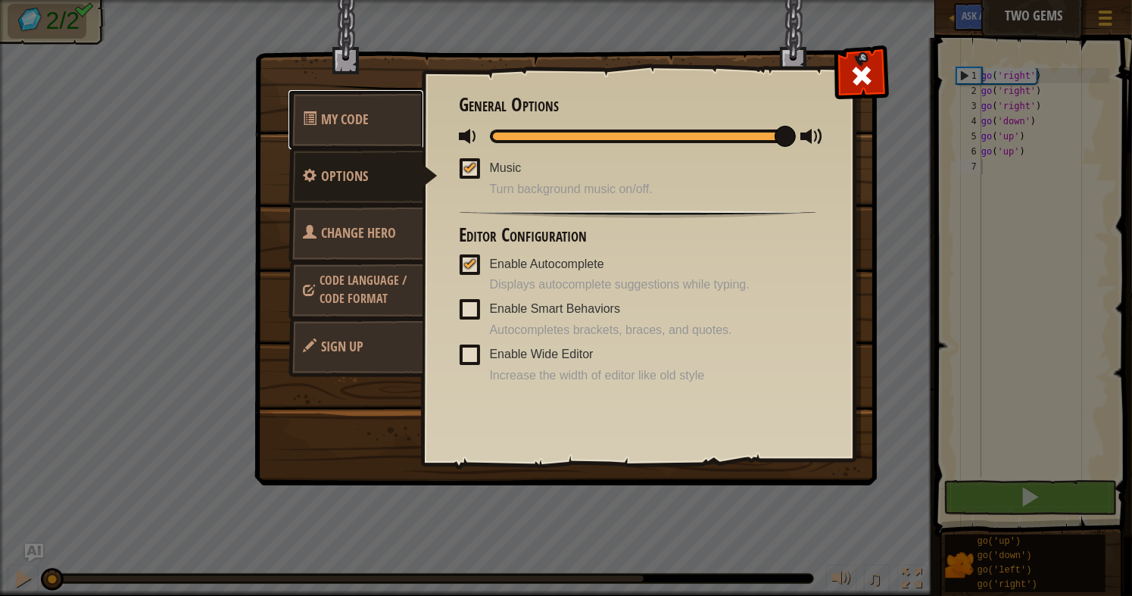
click at [352, 106] on link "My Code" at bounding box center [355, 119] width 135 height 59
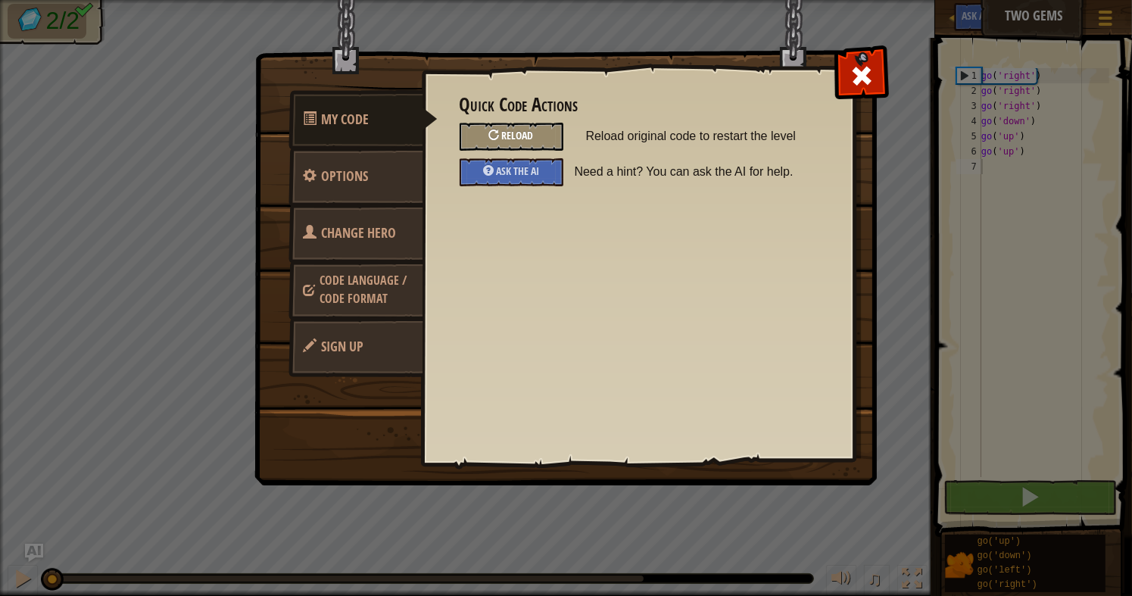
click at [534, 126] on div "Reload" at bounding box center [511, 137] width 104 height 28
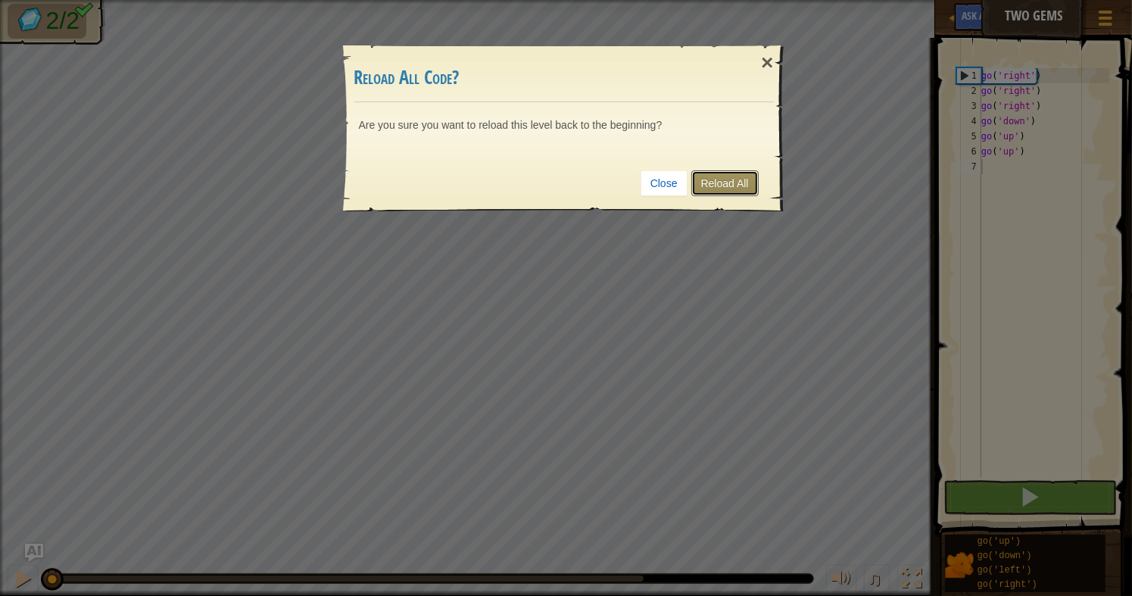
click at [719, 182] on link "Reload All" at bounding box center [724, 183] width 67 height 26
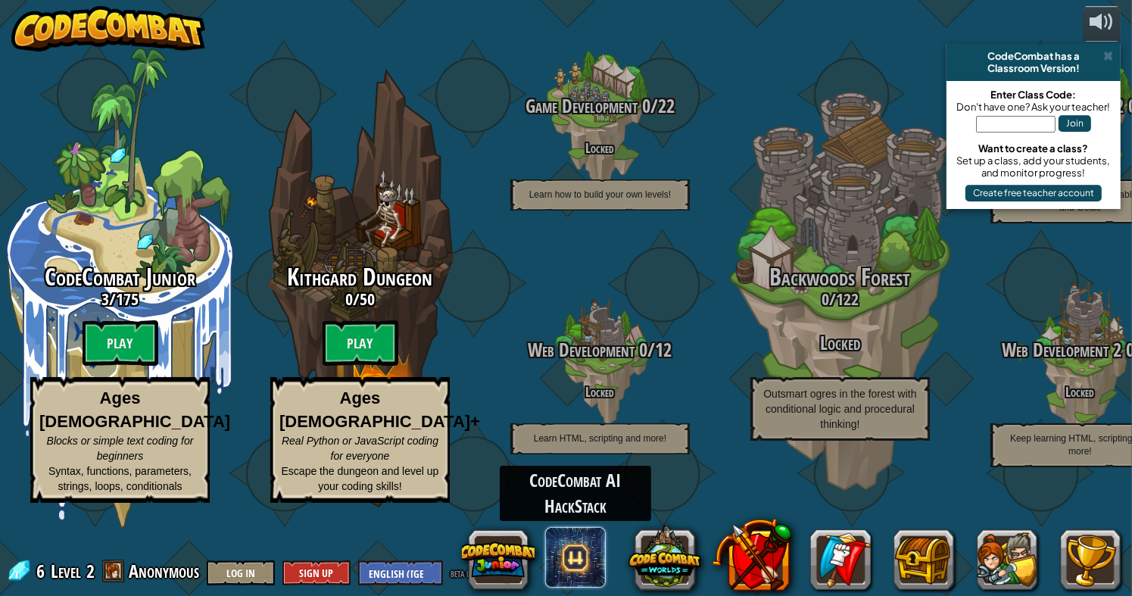
click at [596, 558] on span at bounding box center [575, 557] width 61 height 61
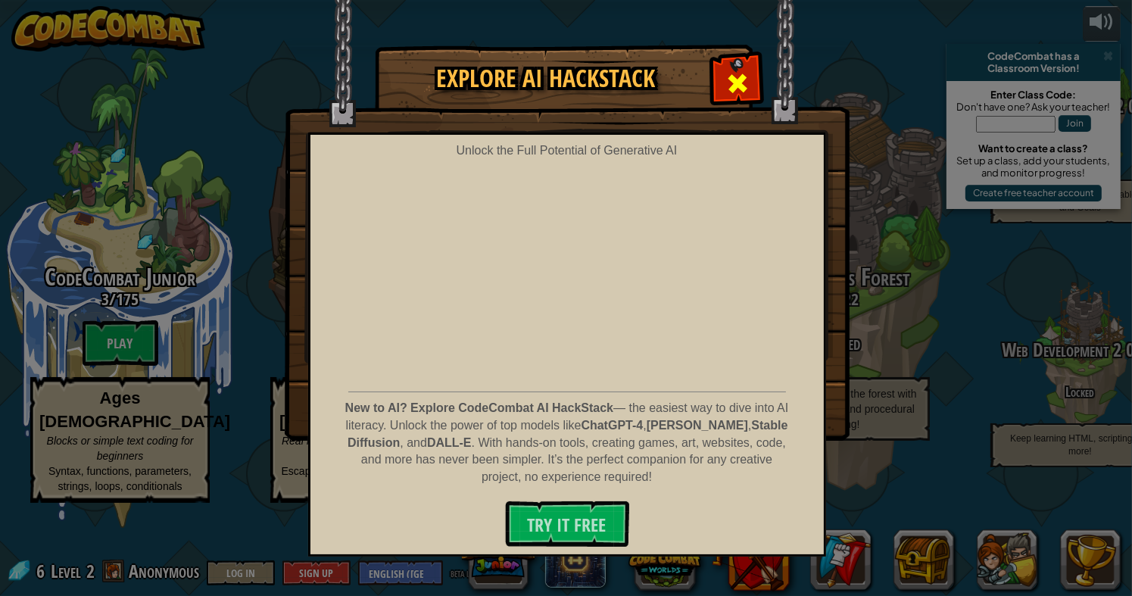
click at [740, 66] on div at bounding box center [737, 82] width 48 height 48
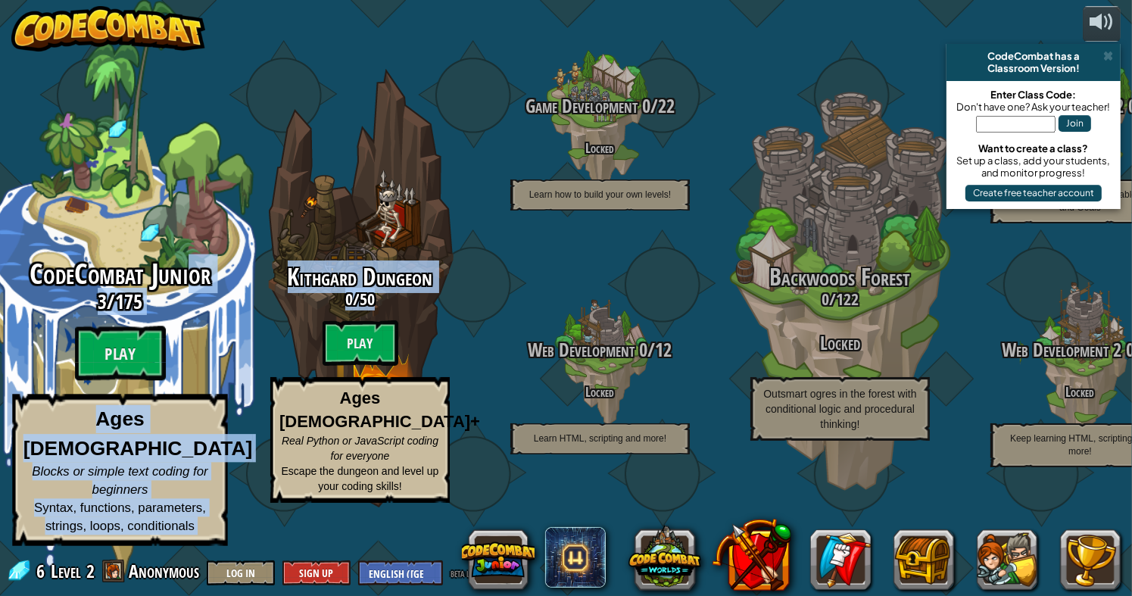
drag, startPoint x: 278, startPoint y: 316, endPoint x: 184, endPoint y: 313, distance: 93.9
click at [184, 313] on div "CodeCombat Junior 3 / 175 Play Ages 5-8 Blocks or simple text coding for beginn…" at bounding box center [566, 298] width 1132 height 596
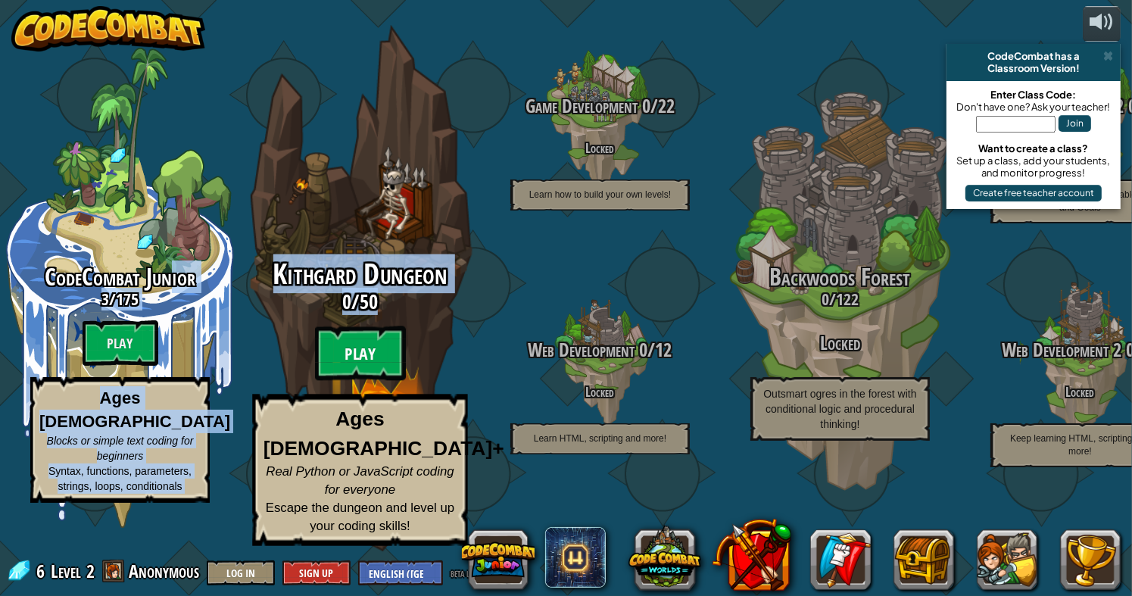
click at [404, 375] on btn "Play" at bounding box center [360, 353] width 91 height 55
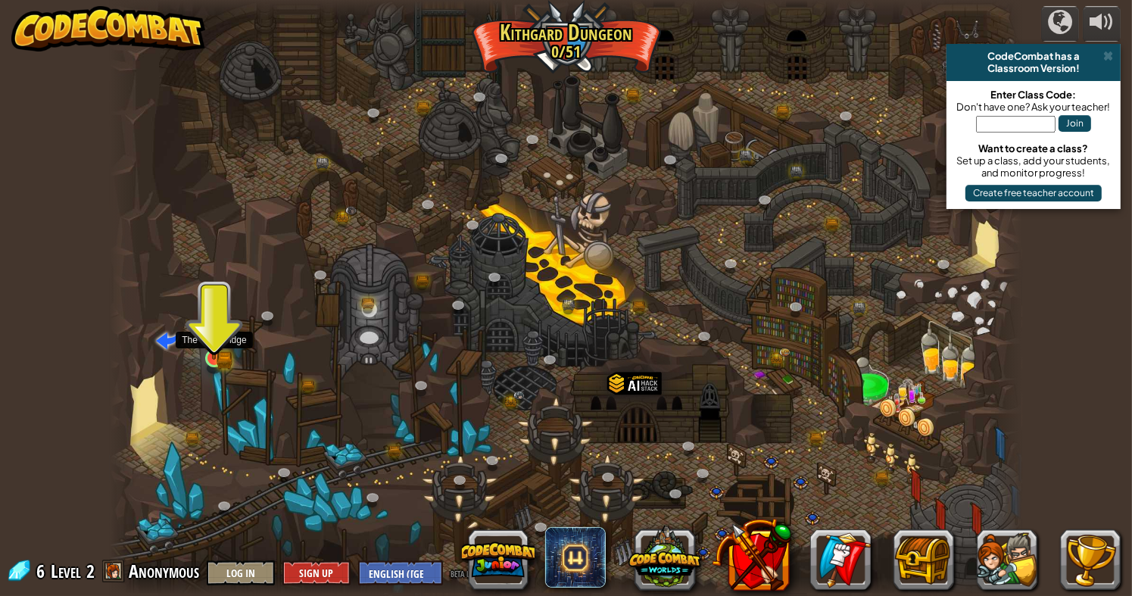
click at [217, 357] on img at bounding box center [213, 334] width 23 height 51
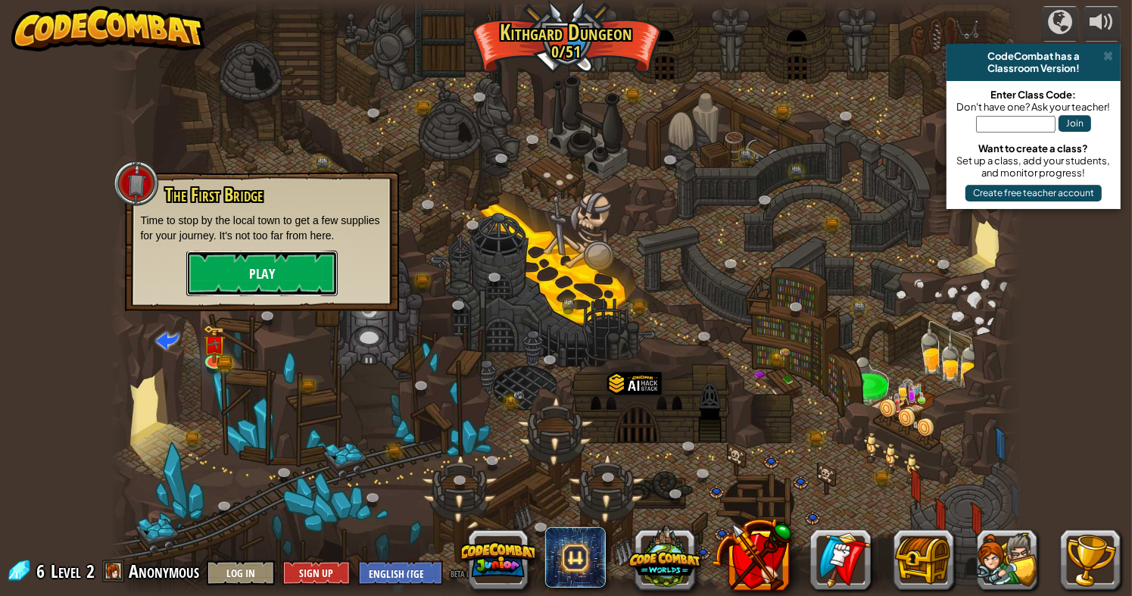
click at [284, 282] on button "Play" at bounding box center [261, 273] width 151 height 45
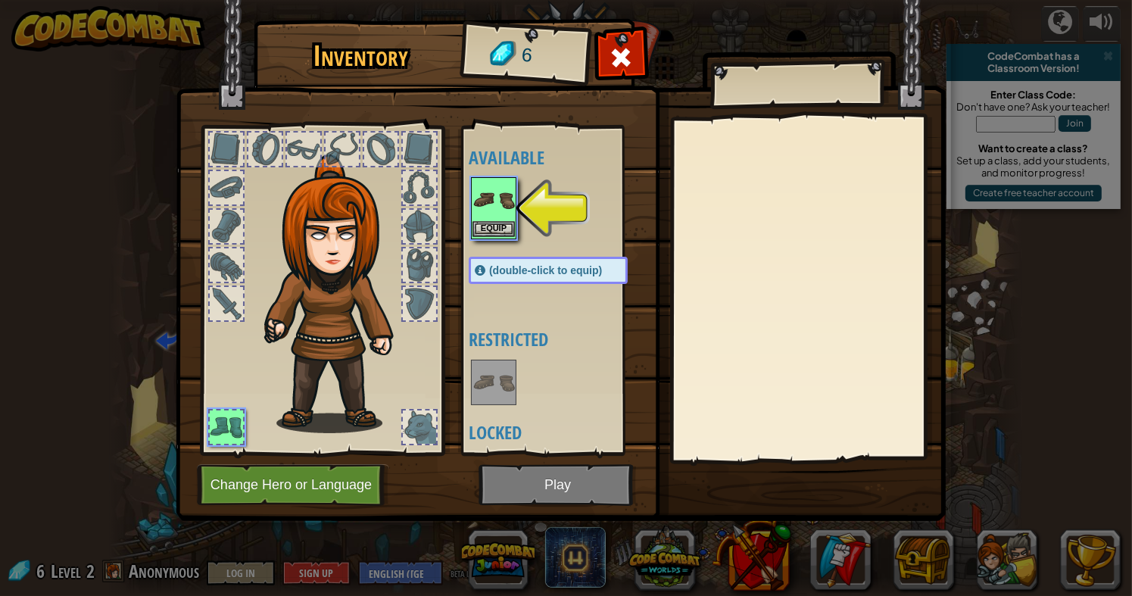
click at [504, 203] on img at bounding box center [493, 200] width 42 height 42
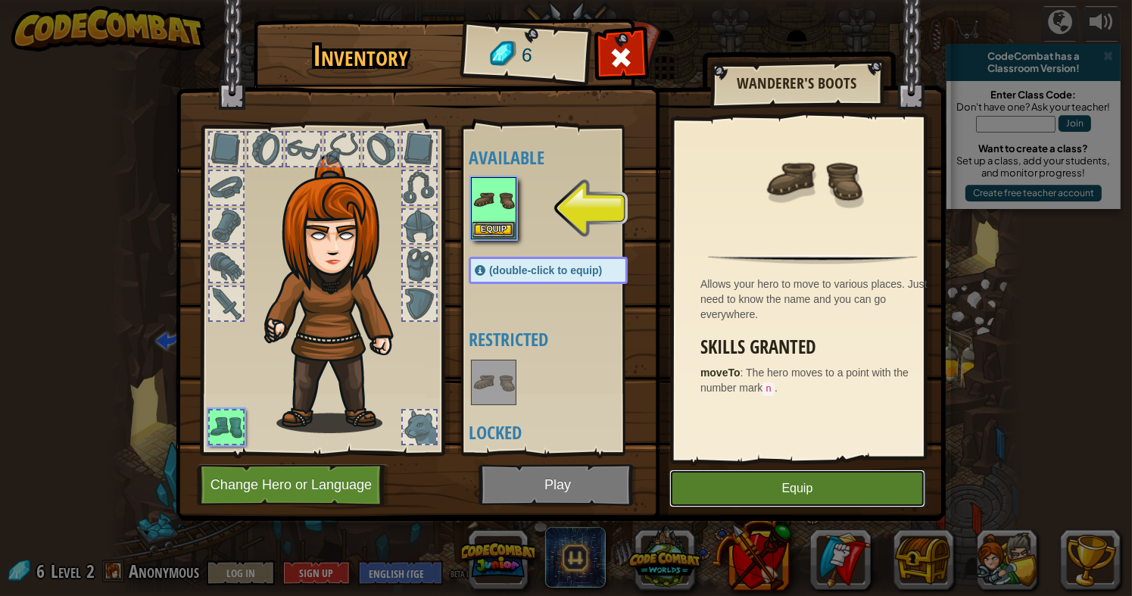
click at [732, 485] on button "Equip" at bounding box center [797, 488] width 256 height 38
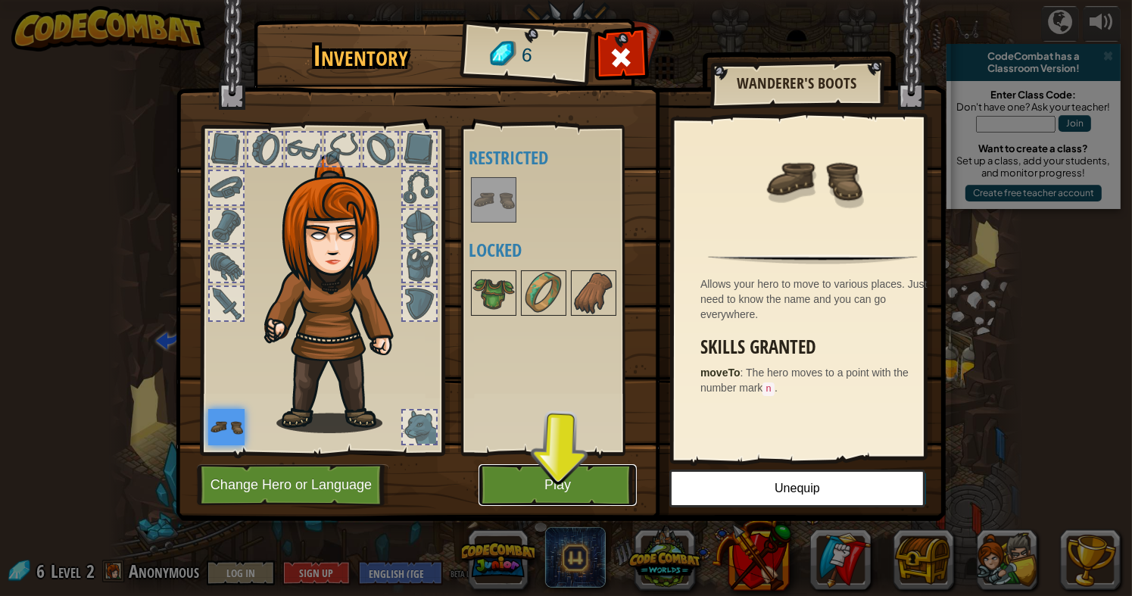
click at [577, 494] on button "Play" at bounding box center [557, 485] width 158 height 42
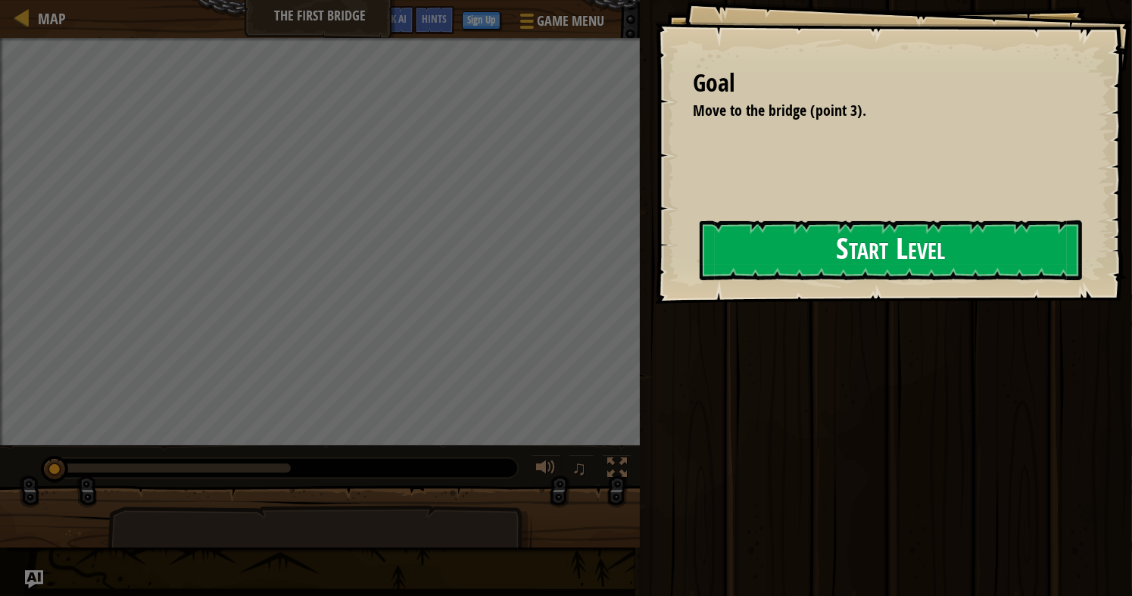
click at [750, 254] on button "Start Level" at bounding box center [890, 250] width 382 height 60
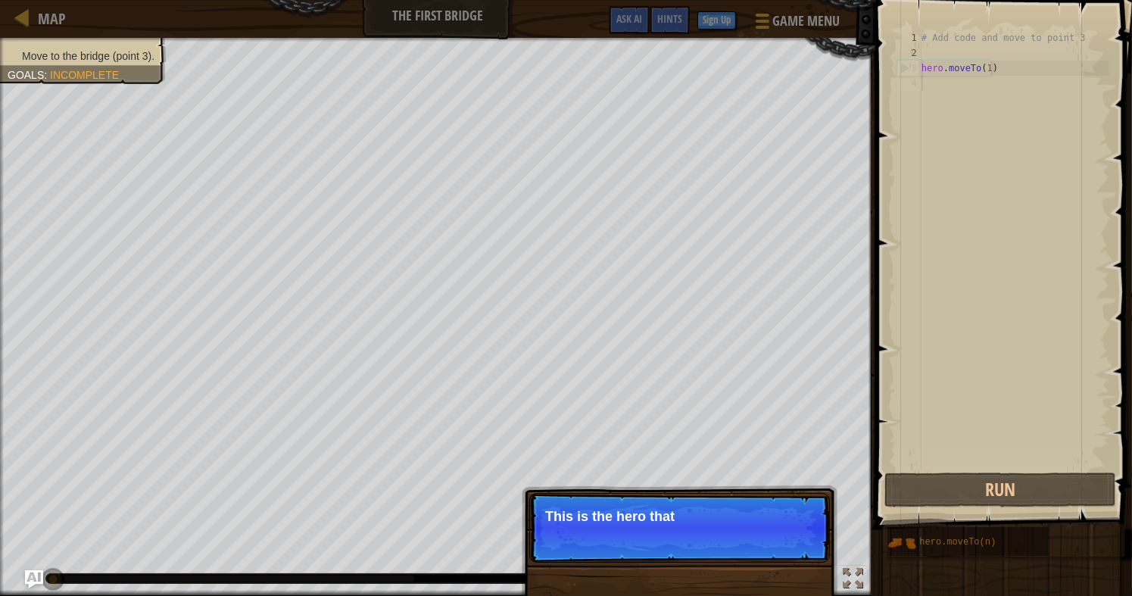
click at [590, 512] on p "This is the hero that" at bounding box center [679, 516] width 269 height 15
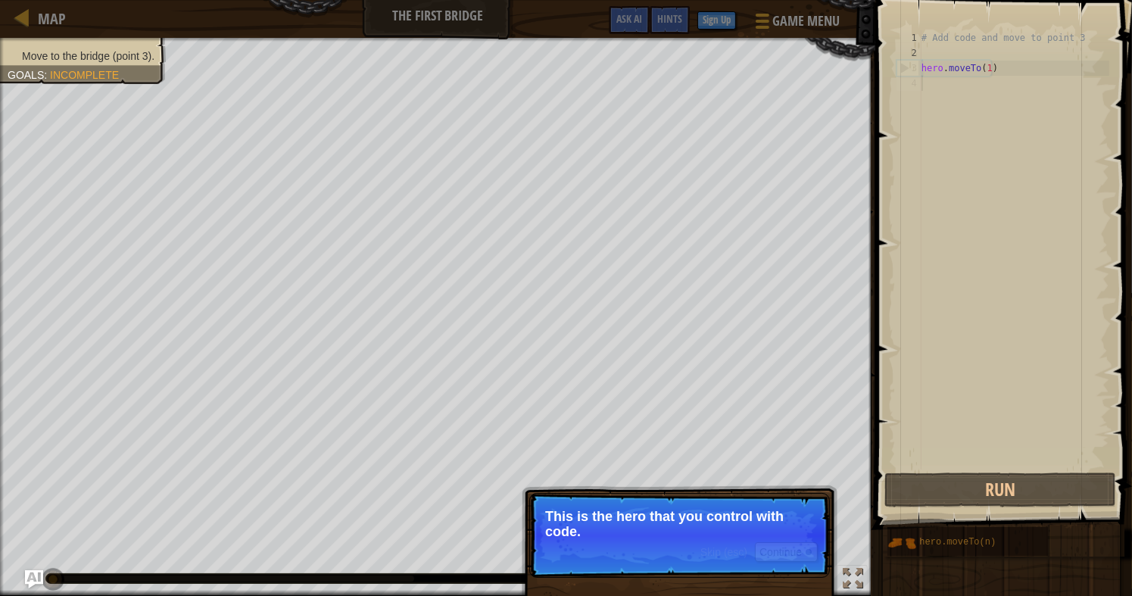
click at [737, 495] on p "Skip (esc) Continue This is the hero that you control with code." at bounding box center [679, 535] width 301 height 85
click at [790, 553] on button "Continue" at bounding box center [786, 552] width 63 height 20
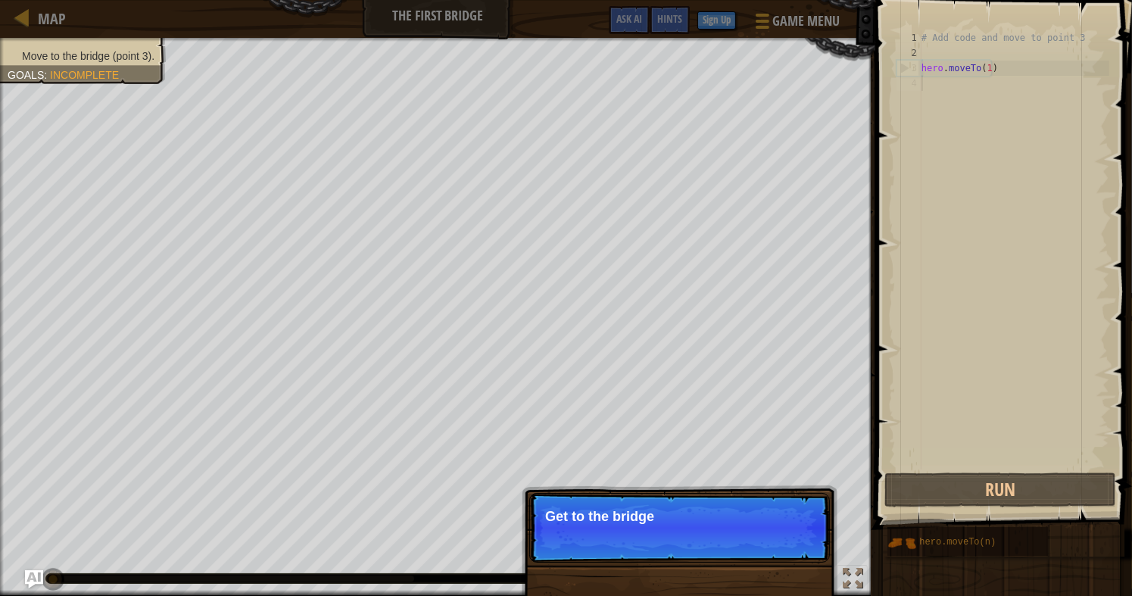
click at [790, 553] on p "Skip (esc) Continue Get to the bridge" at bounding box center [679, 528] width 301 height 70
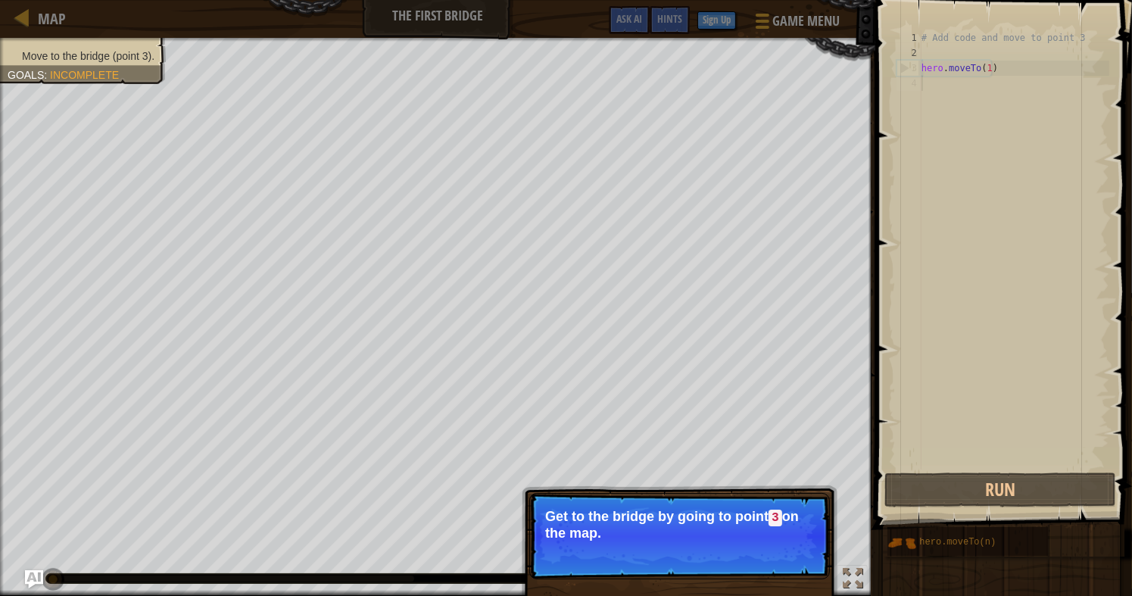
click at [790, 553] on p "Skip (esc) Continue Get to the bridge by going to point 3 on the map." at bounding box center [679, 536] width 301 height 86
click at [797, 554] on button "Continue" at bounding box center [786, 554] width 63 height 20
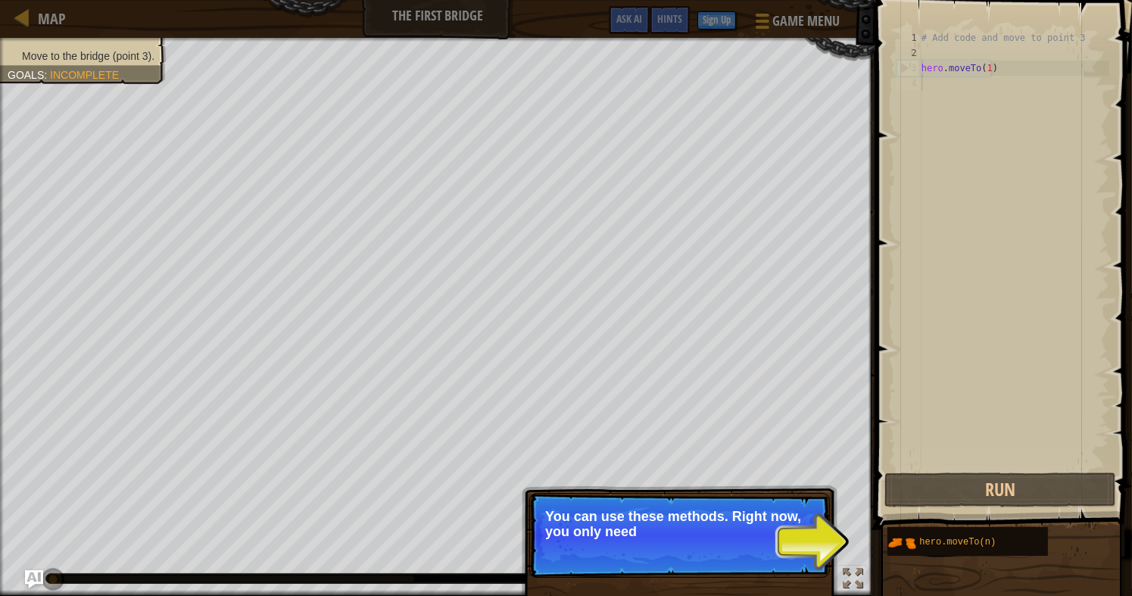
click at [811, 549] on p "Skip (esc) Continue You can use these methods. Right now, you only need" at bounding box center [679, 535] width 301 height 85
click at [800, 556] on button "Continue" at bounding box center [786, 554] width 63 height 20
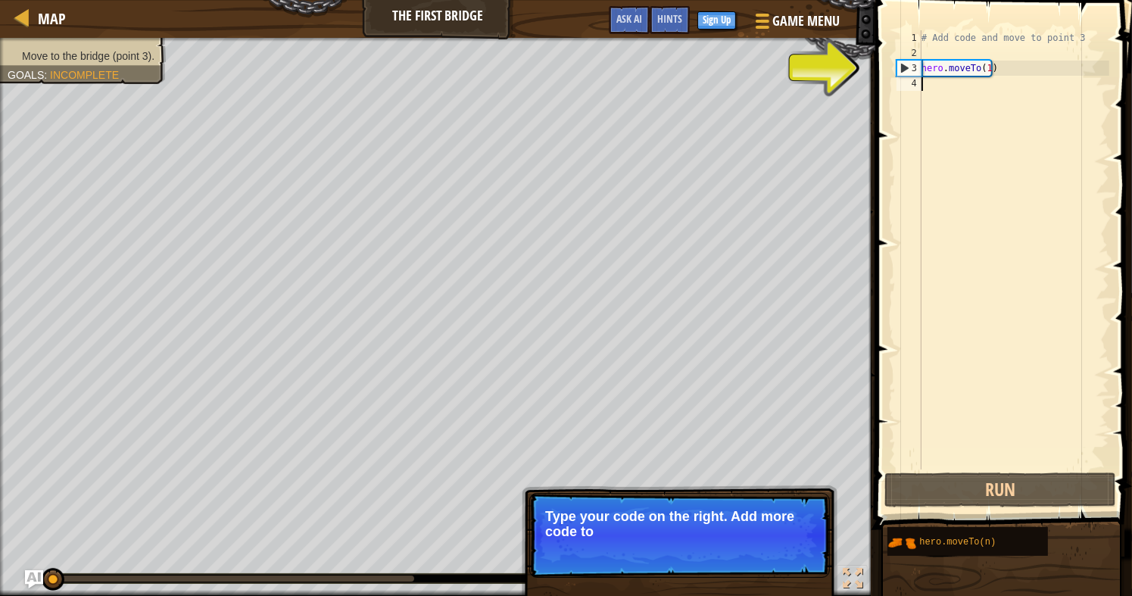
click at [989, 93] on div "# Add code and move to point 3 hero . moveTo ( 1 )" at bounding box center [1013, 264] width 191 height 469
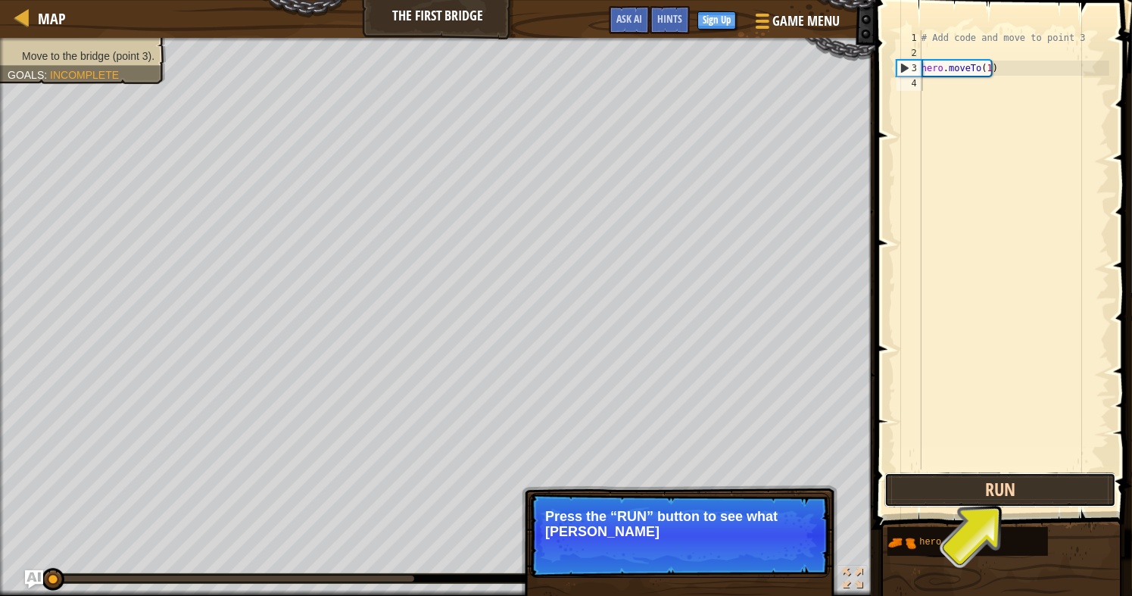
click at [1047, 493] on button "Run" at bounding box center [999, 489] width 231 height 35
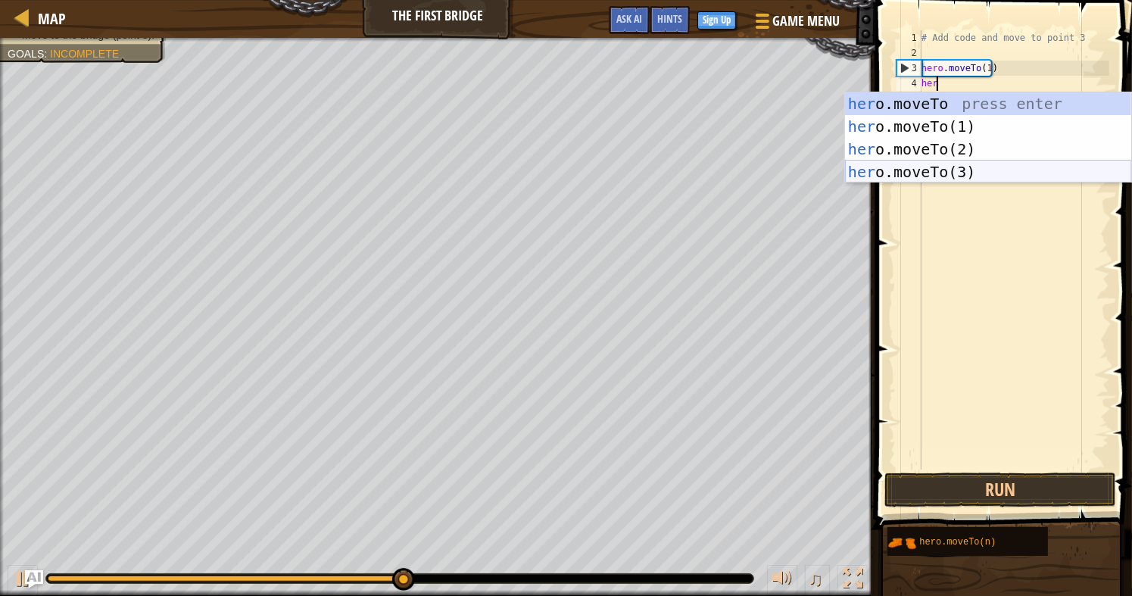
click at [921, 180] on div "her o.moveTo press enter her o.moveTo(1) press enter her o.moveTo(2) press ente…" at bounding box center [988, 160] width 286 height 136
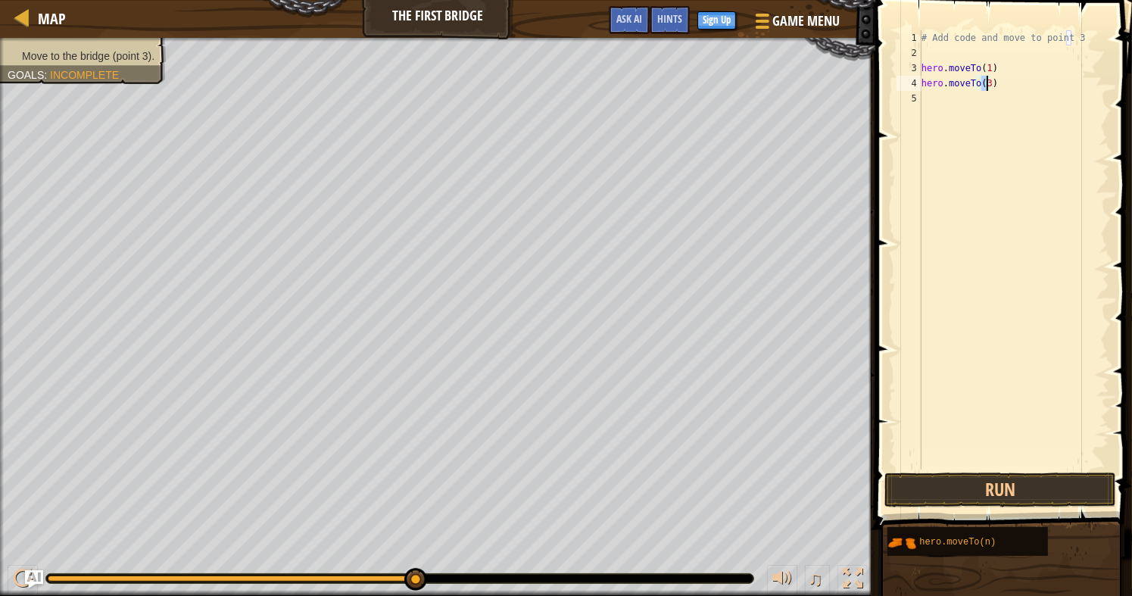
type textarea "hero.moveTo(3)"
click at [981, 491] on button "Run" at bounding box center [999, 489] width 231 height 35
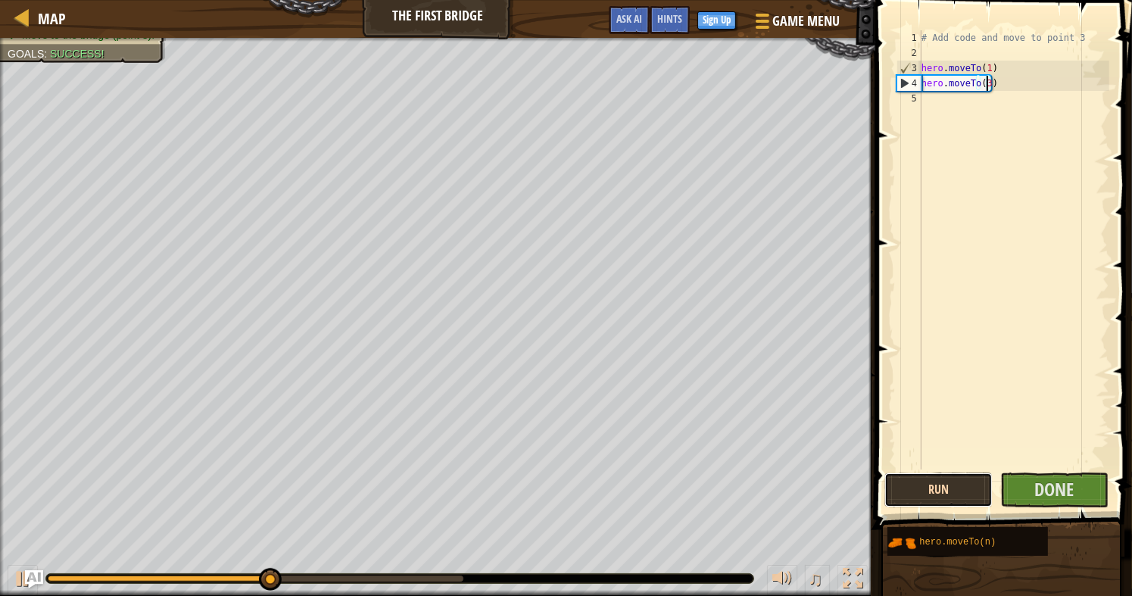
click at [967, 478] on button "Run" at bounding box center [938, 489] width 108 height 35
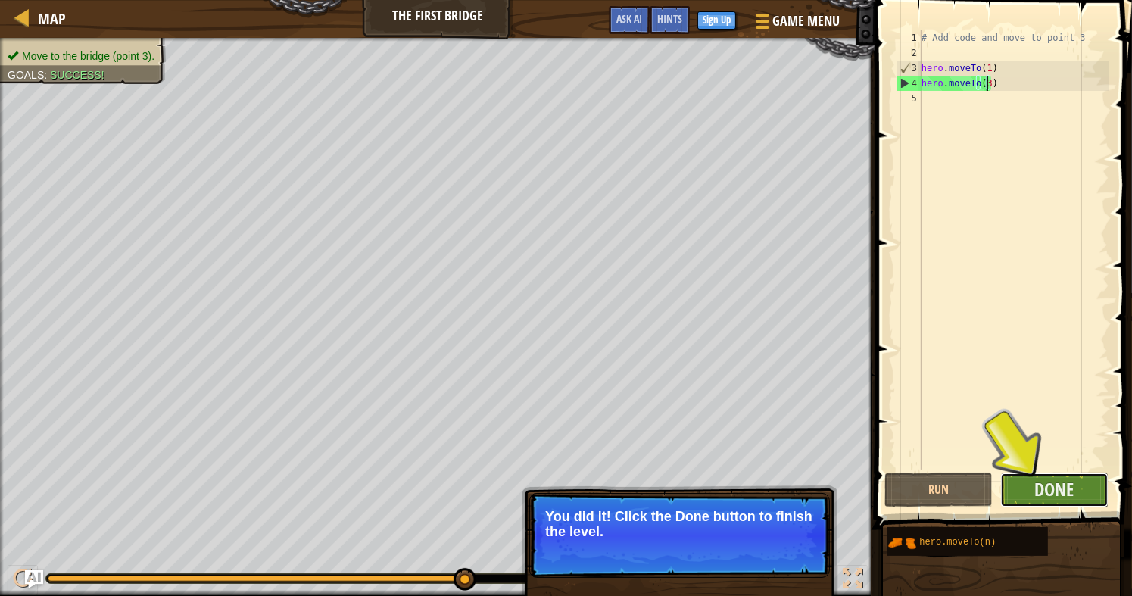
click at [1033, 499] on button "Done" at bounding box center [1054, 489] width 108 height 35
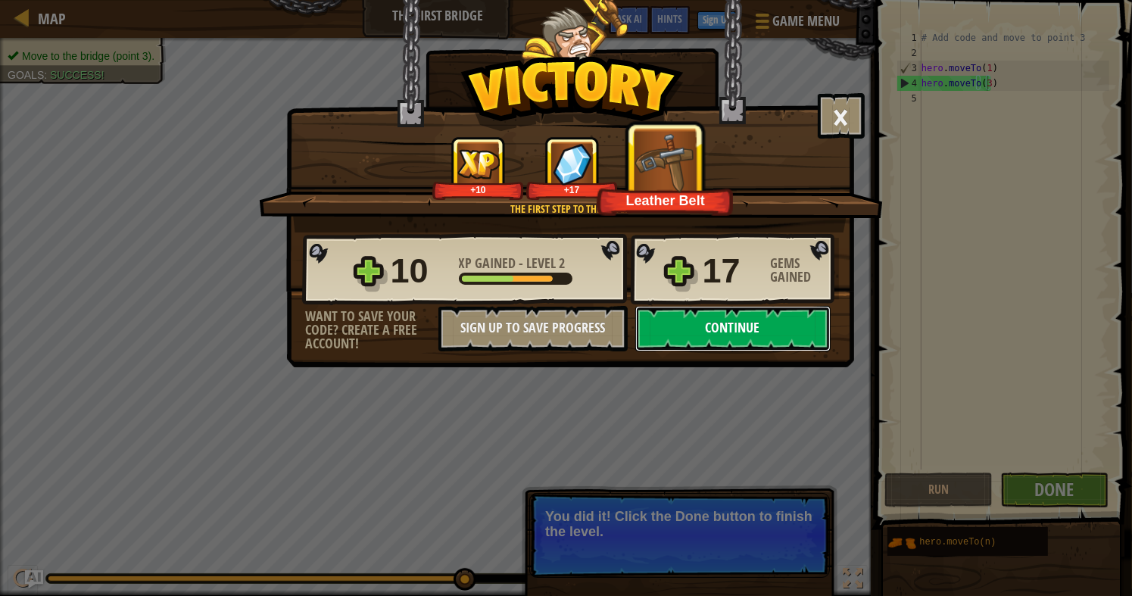
click at [743, 326] on button "Continue" at bounding box center [732, 328] width 195 height 45
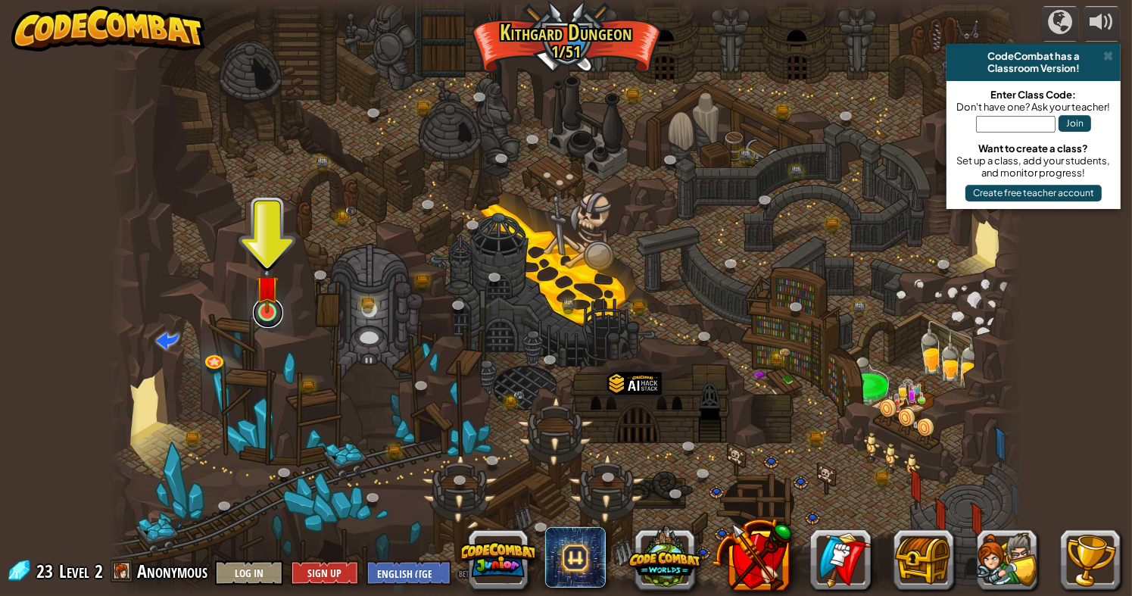
click at [271, 319] on link at bounding box center [268, 312] width 30 height 30
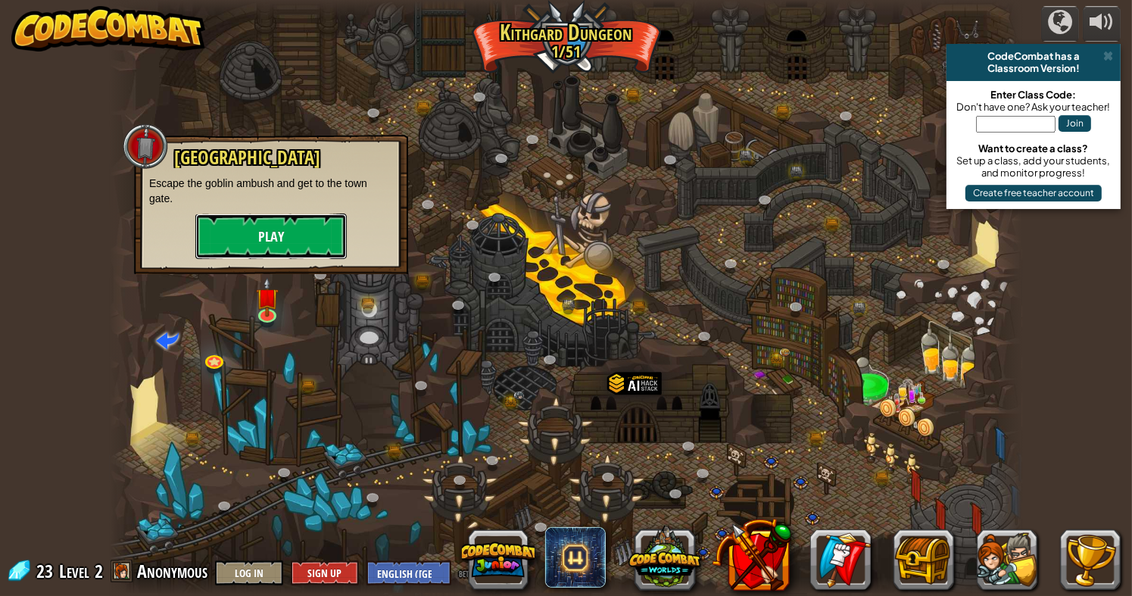
click at [307, 237] on button "Play" at bounding box center [270, 235] width 151 height 45
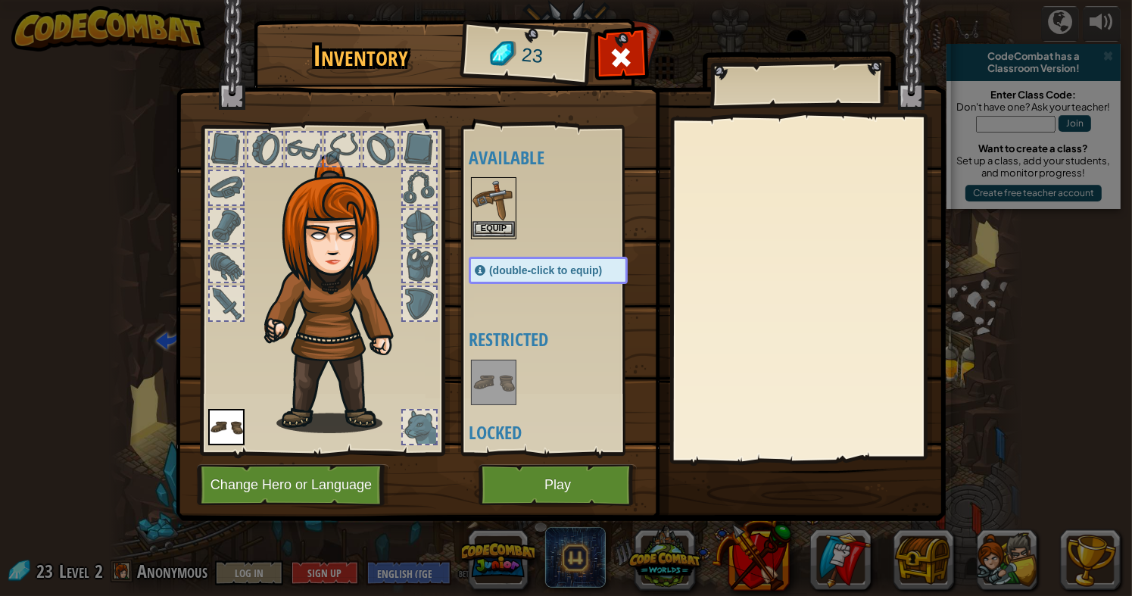
click at [471, 197] on div "Equip" at bounding box center [493, 208] width 45 height 62
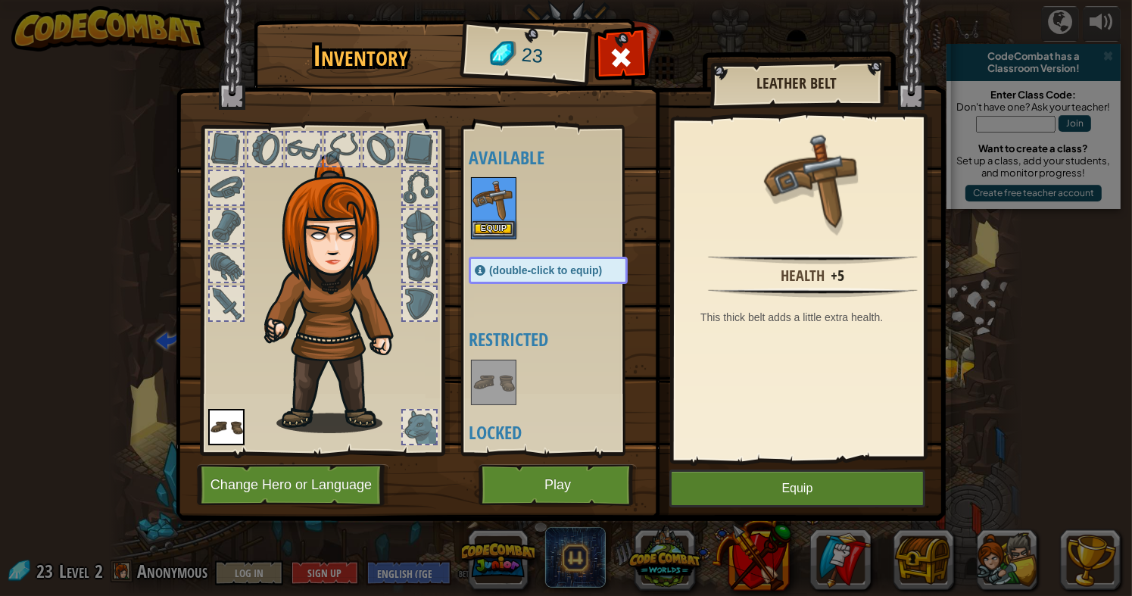
click at [488, 216] on img at bounding box center [493, 200] width 42 height 42
click at [499, 229] on button "Equip" at bounding box center [493, 229] width 42 height 16
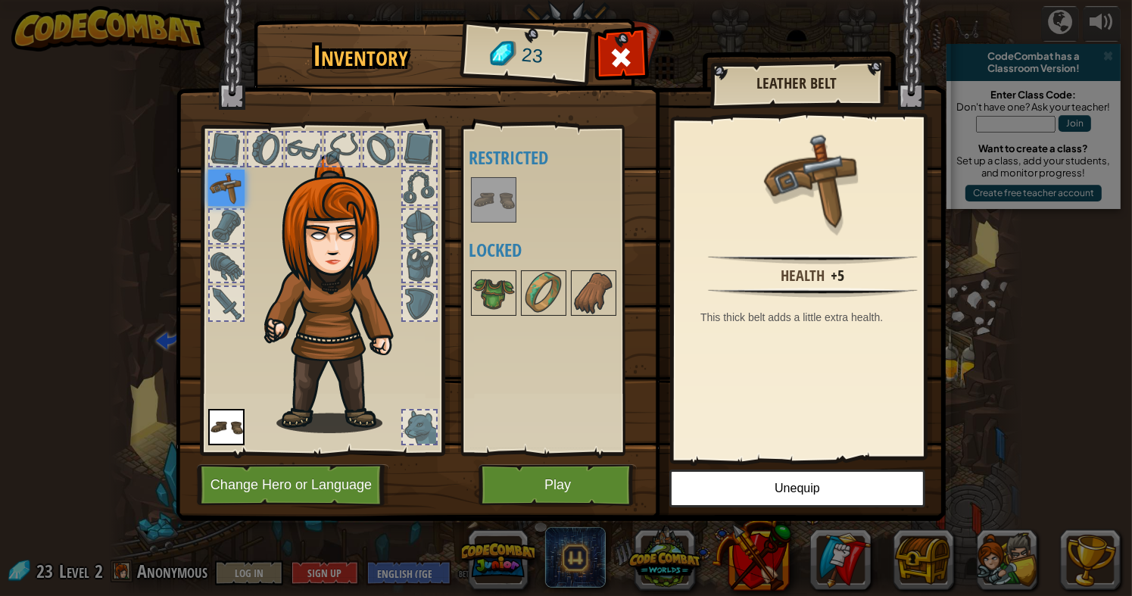
drag, startPoint x: 482, startPoint y: 263, endPoint x: 492, endPoint y: 282, distance: 21.3
click at [482, 263] on div "Available Equip (double-click to equip) Restricted Locked" at bounding box center [563, 290] width 189 height 316
click at [496, 289] on img at bounding box center [493, 293] width 42 height 42
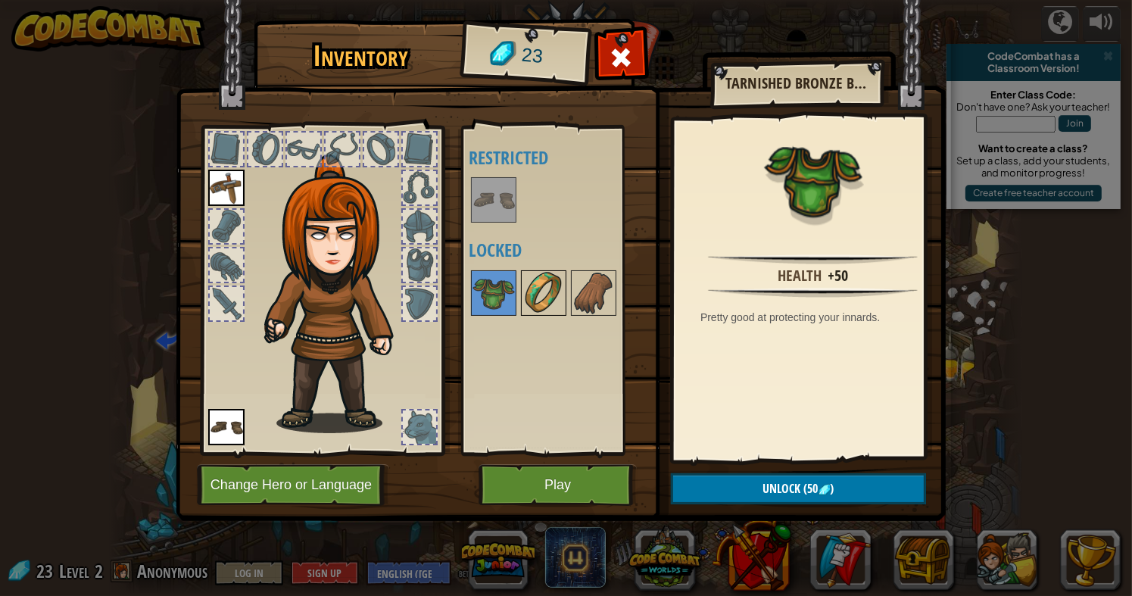
click at [547, 294] on img at bounding box center [543, 293] width 42 height 42
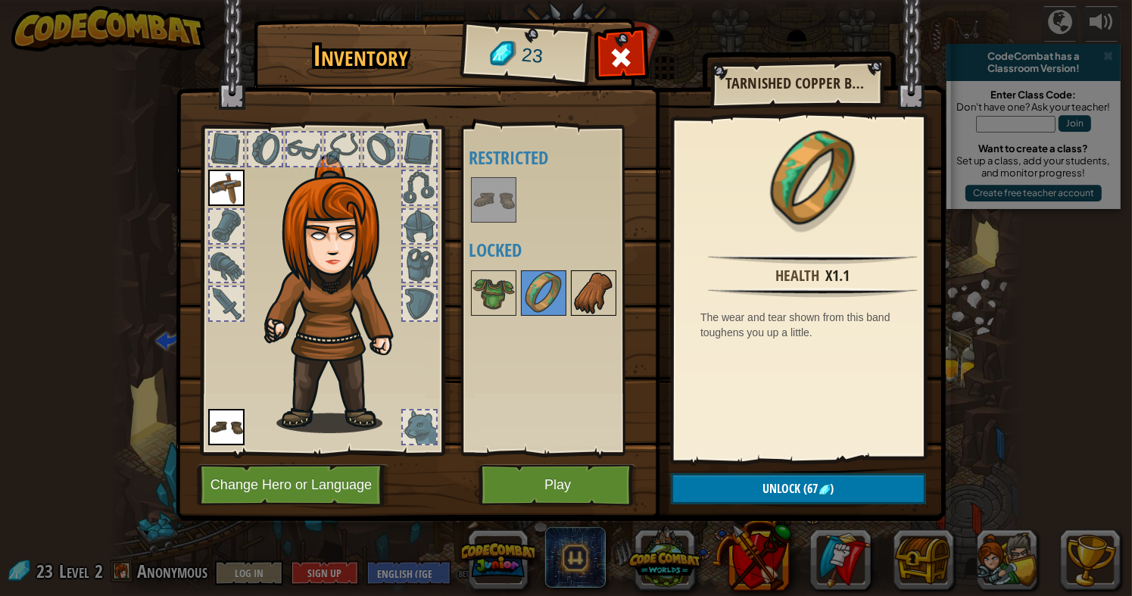
click at [609, 312] on img at bounding box center [593, 293] width 42 height 42
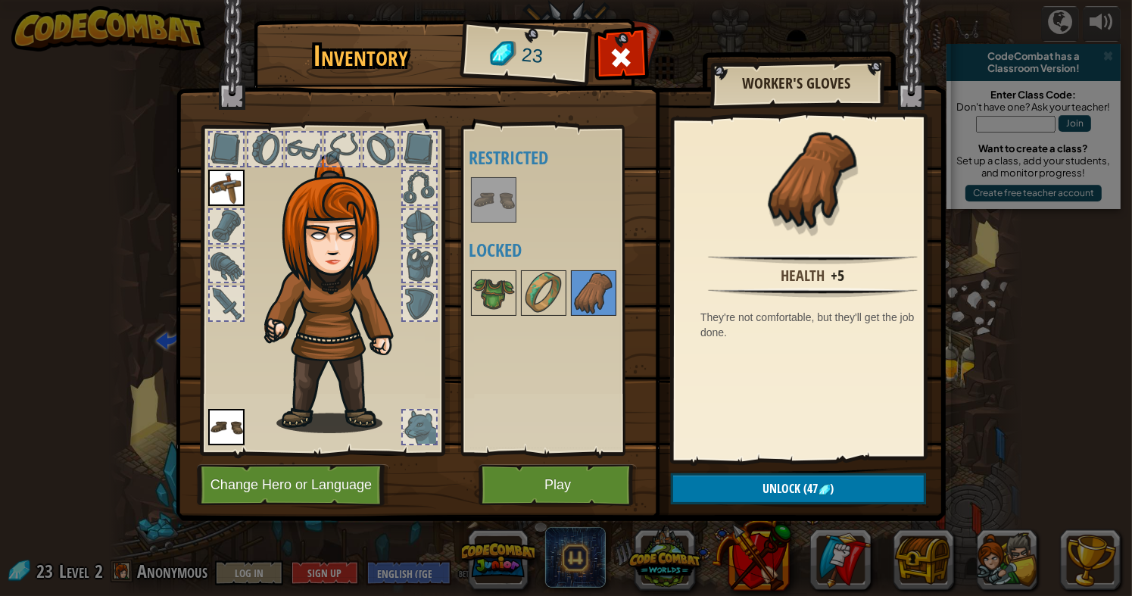
click at [606, 444] on div "Available Equip (double-click to equip) Restricted Locked" at bounding box center [563, 290] width 189 height 316
click at [586, 485] on button "Play" at bounding box center [557, 485] width 158 height 42
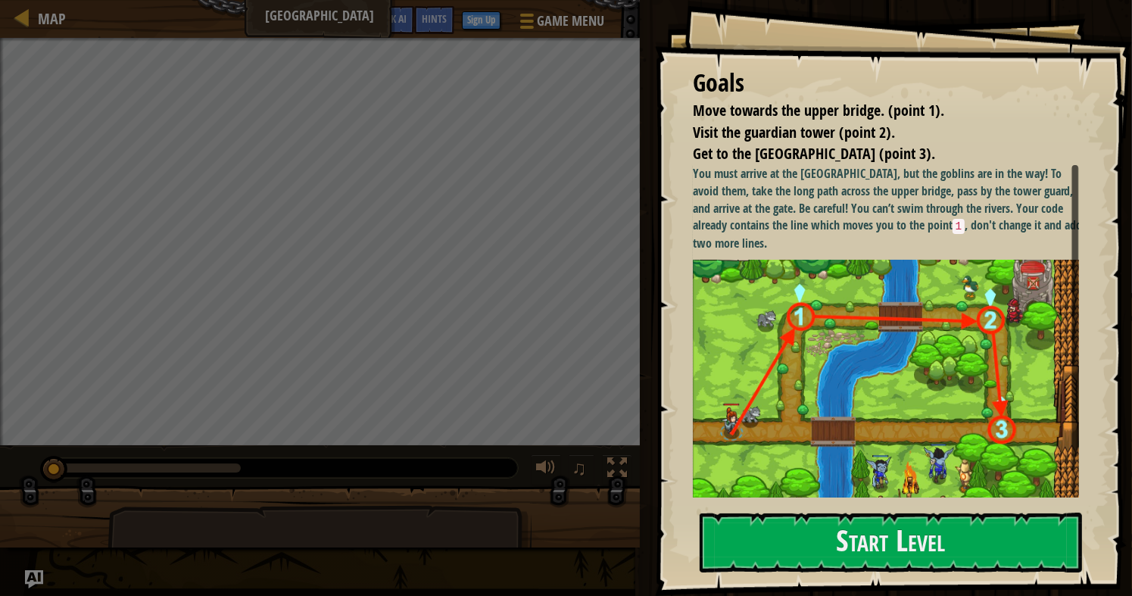
click at [795, 475] on img at bounding box center [891, 384] width 397 height 248
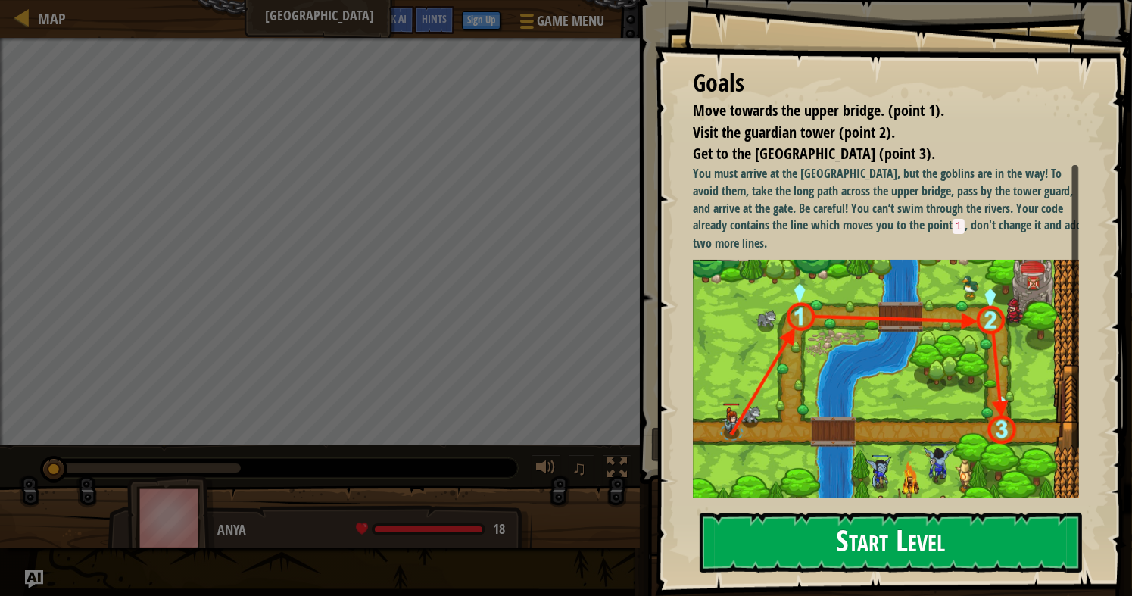
click at [791, 545] on button "Start Level" at bounding box center [890, 542] width 382 height 60
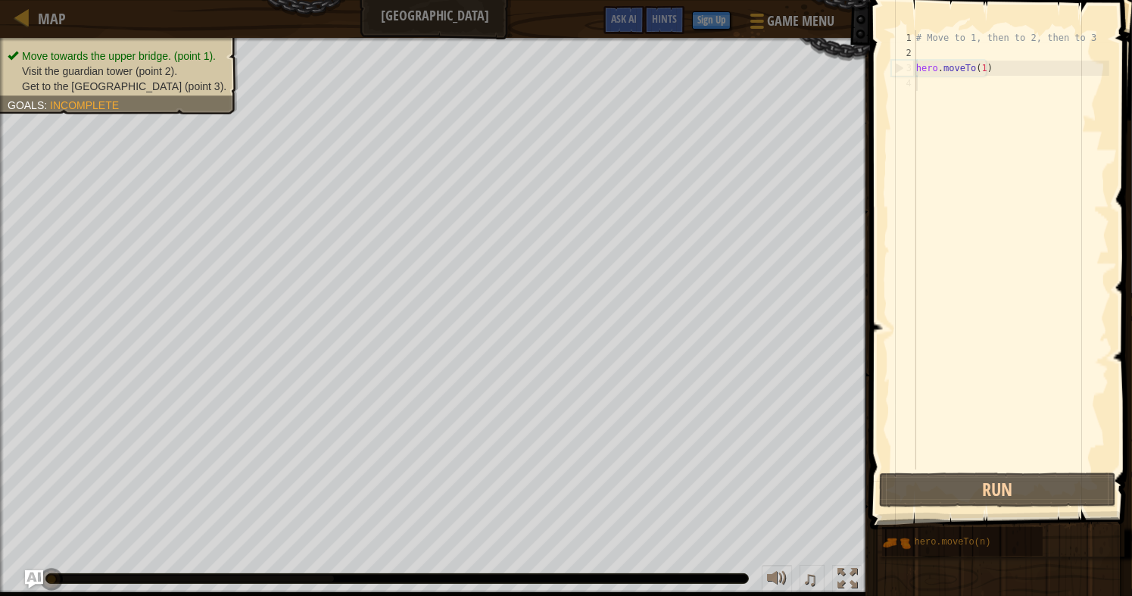
click at [973, 89] on div "# Move to 1, then to 2, then to 3 hero . moveTo ( 1 )" at bounding box center [1011, 264] width 196 height 469
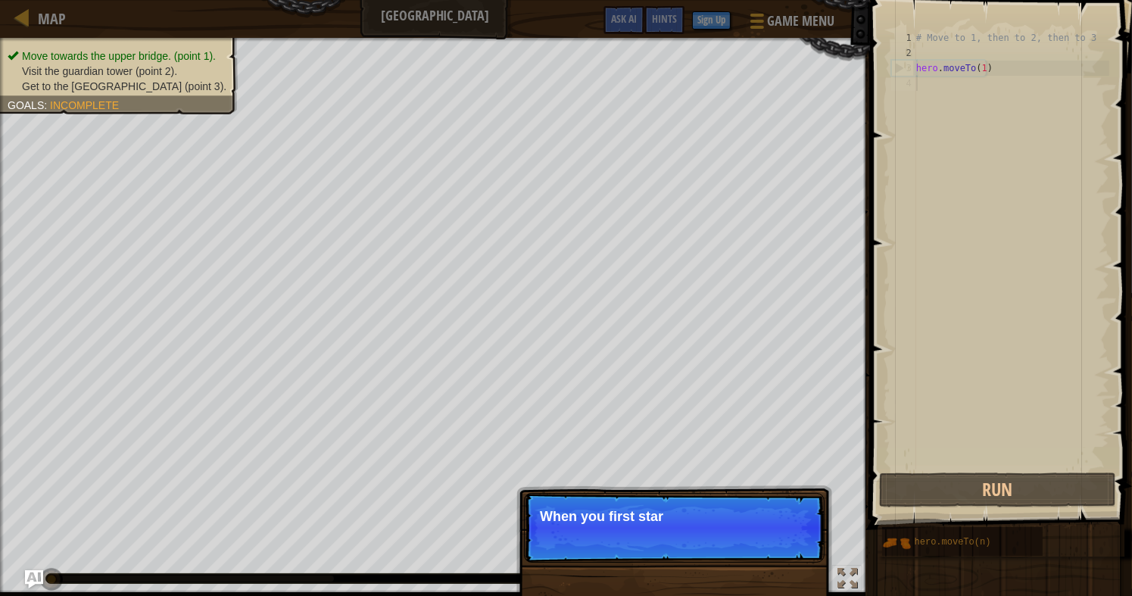
click at [706, 534] on p "Skip (esc) Continue When you first star" at bounding box center [674, 528] width 301 height 70
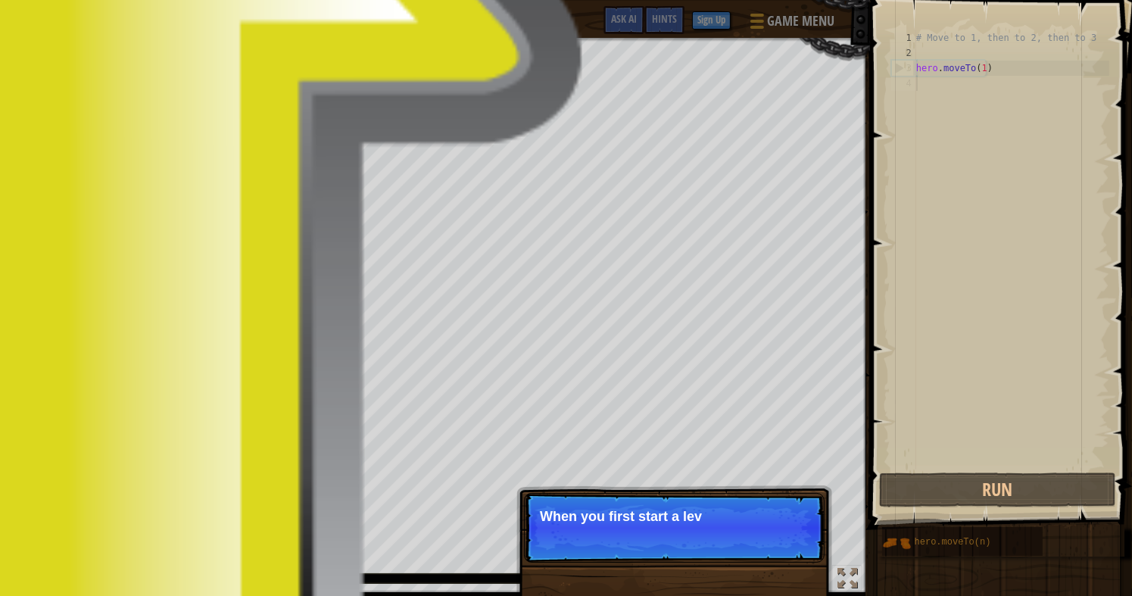
click at [700, 526] on p "Skip (esc) Continue When you first start a lev" at bounding box center [674, 528] width 301 height 70
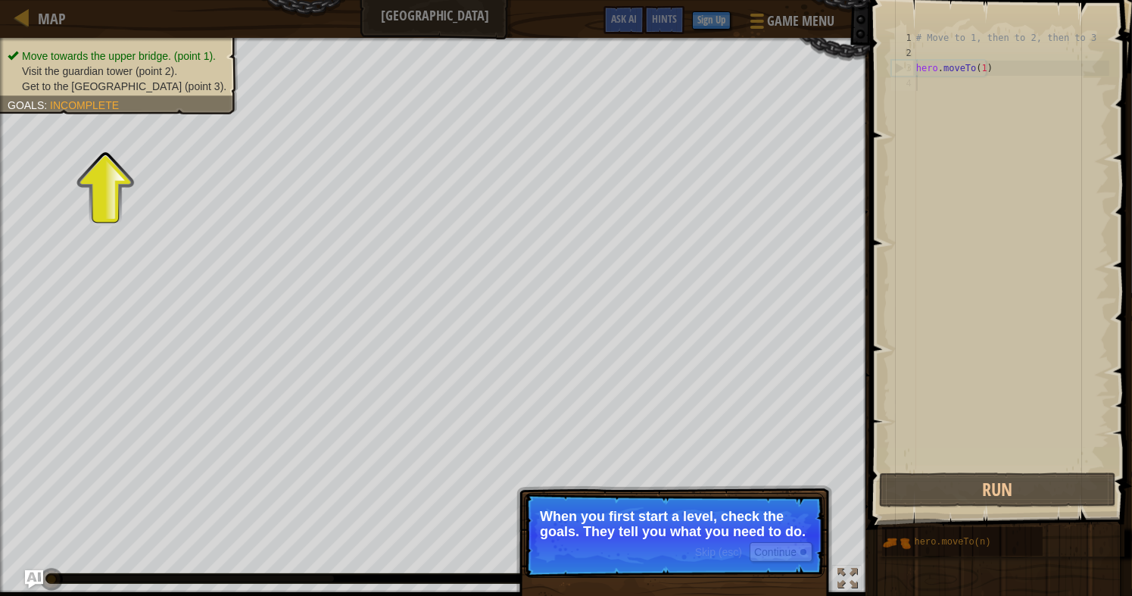
click at [84, 95] on div "Move towards the upper bridge. (point 1). Visit the guardian tower (point 2). G…" at bounding box center [110, 71] width 255 height 86
click at [78, 101] on span "Incomplete" at bounding box center [84, 105] width 69 height 12
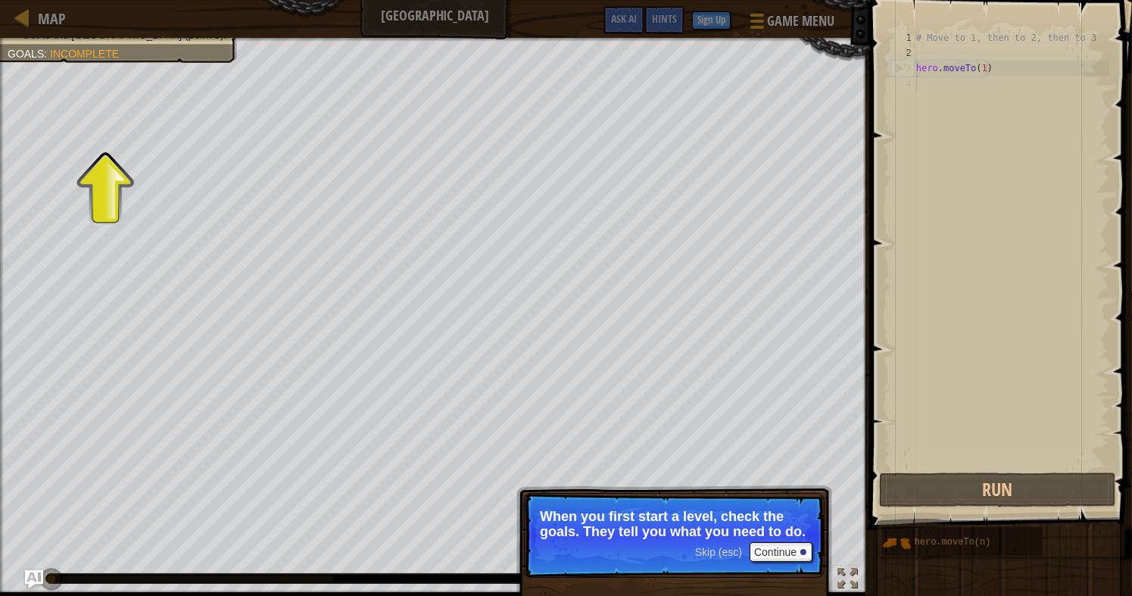
click at [90, 42] on div "Move towards the upper bridge. (point 1). Visit the guardian tower (point 2). G…" at bounding box center [119, 19] width 223 height 45
click at [678, 535] on p "When you first start a level, check the goals. They tell you what you need to d…" at bounding box center [674, 524] width 269 height 30
click at [759, 548] on div "Skip (esc) Continue When you first start a level, check the goals. They tell yo…" at bounding box center [674, 605] width 316 height 224
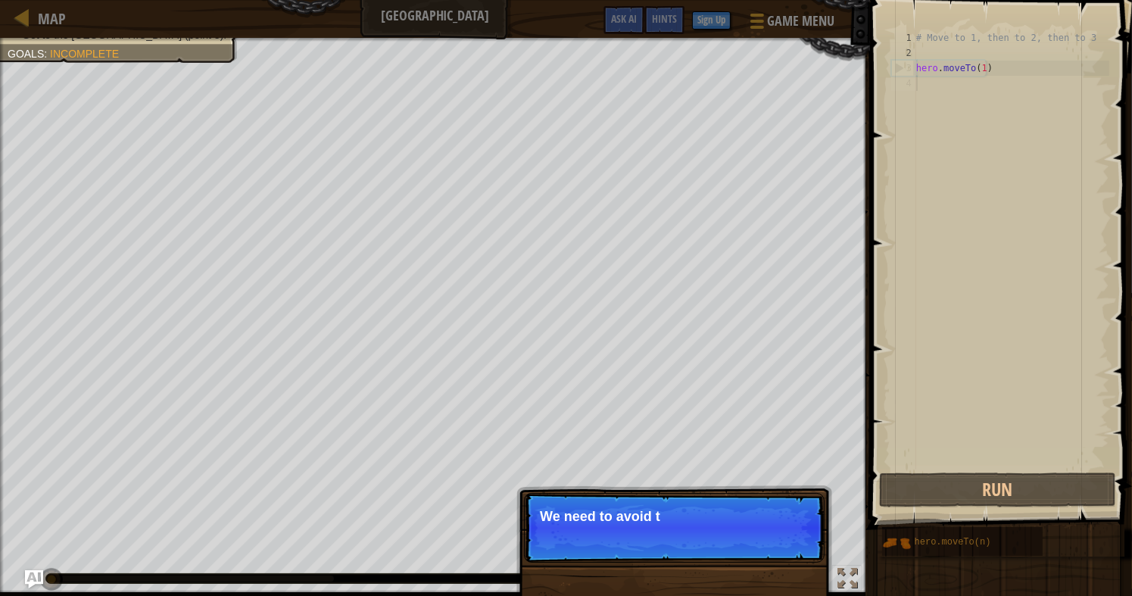
click at [685, 512] on p "We need to avoid t" at bounding box center [674, 516] width 269 height 15
click at [699, 526] on p "Skip (esc) Continue We need to avoid the gobl" at bounding box center [674, 528] width 301 height 70
